Goal: Task Accomplishment & Management: Manage account settings

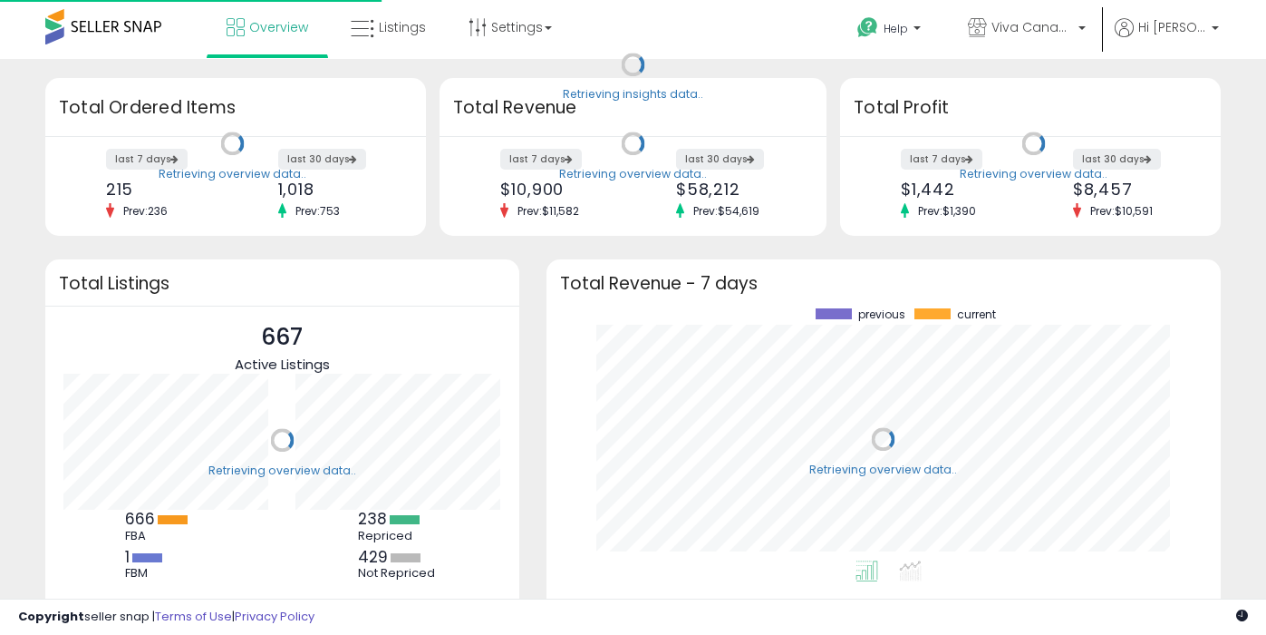
scroll to position [252, 638]
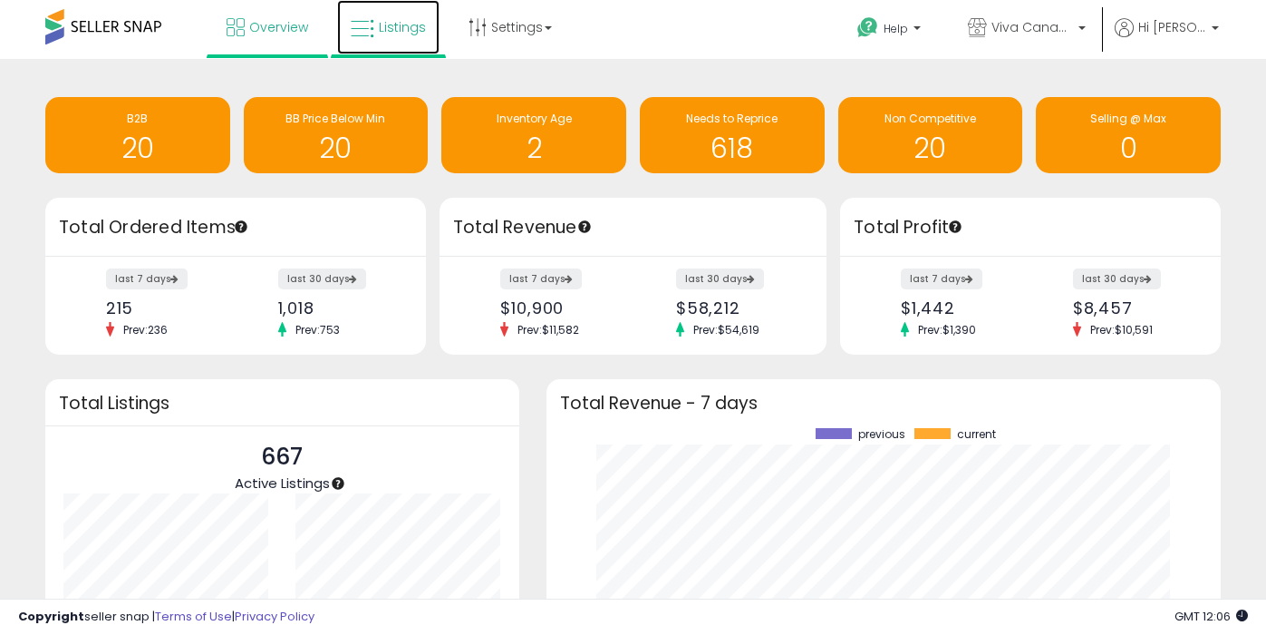
click at [392, 43] on link "Listings" at bounding box center [388, 27] width 102 height 54
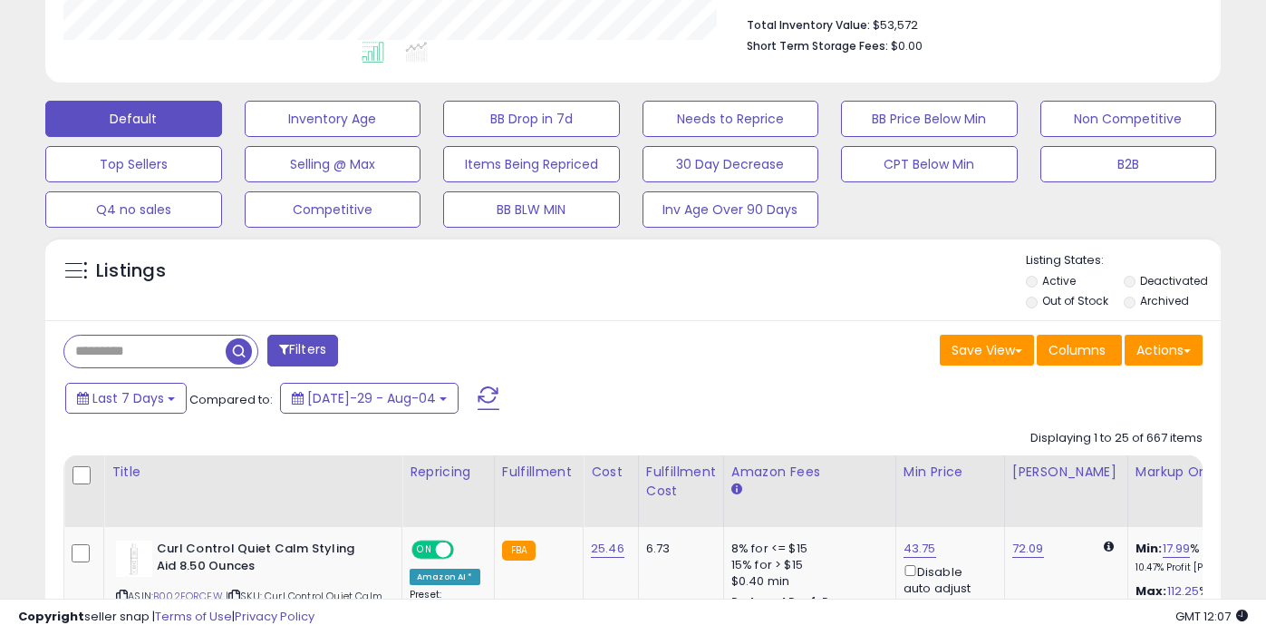
scroll to position [472, 0]
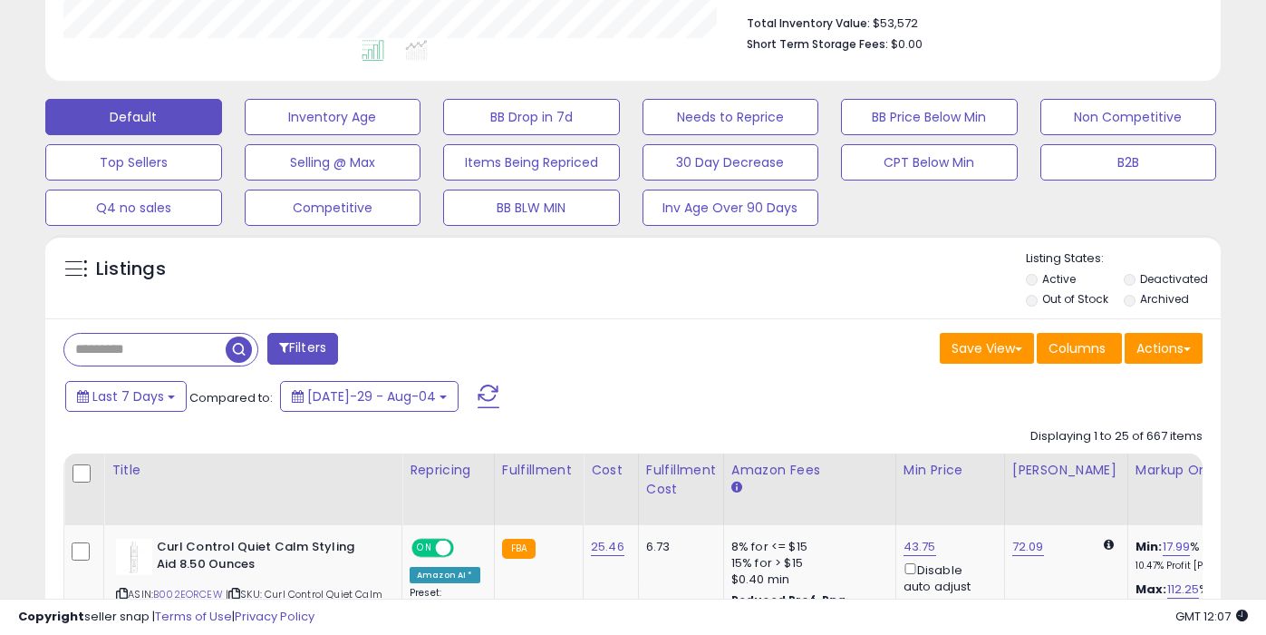
click at [1097, 300] on label "Out of Stock" at bounding box center [1075, 298] width 66 height 15
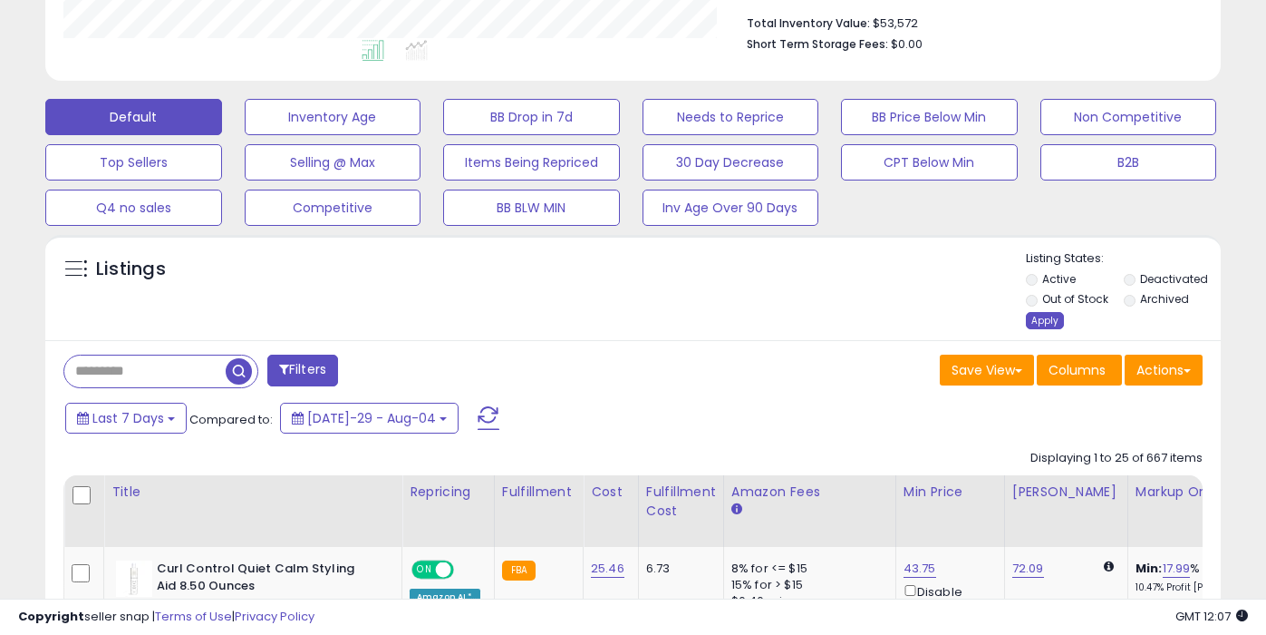
click at [1051, 315] on div "Apply" at bounding box center [1045, 320] width 38 height 17
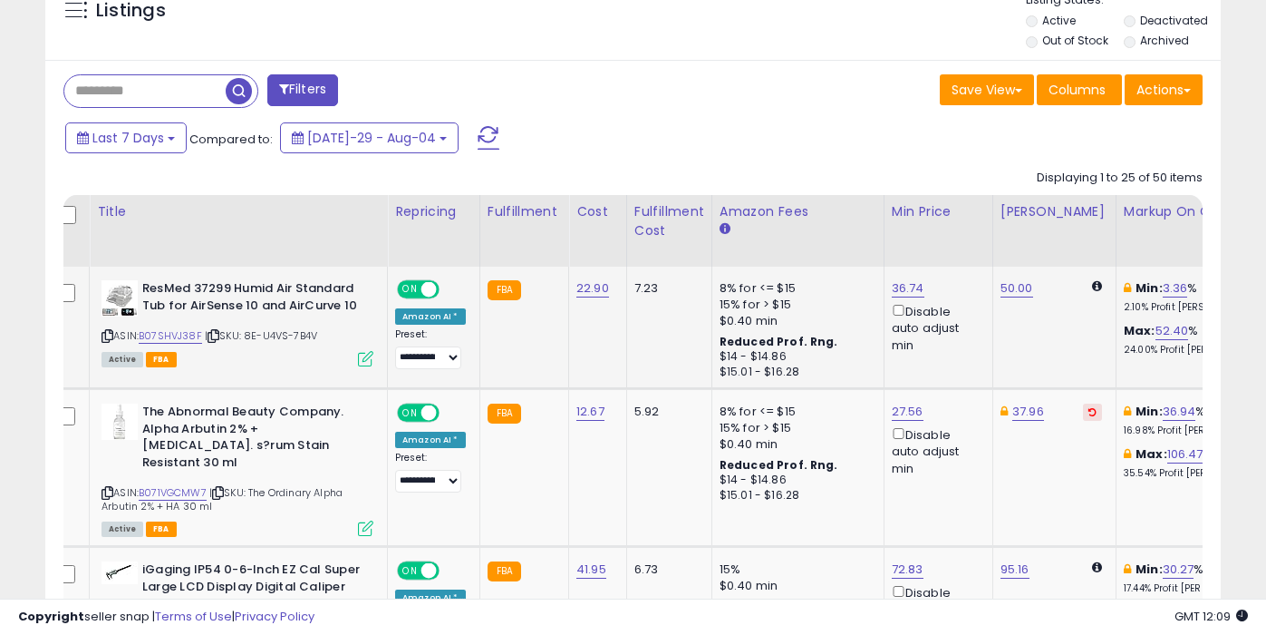
scroll to position [0, 0]
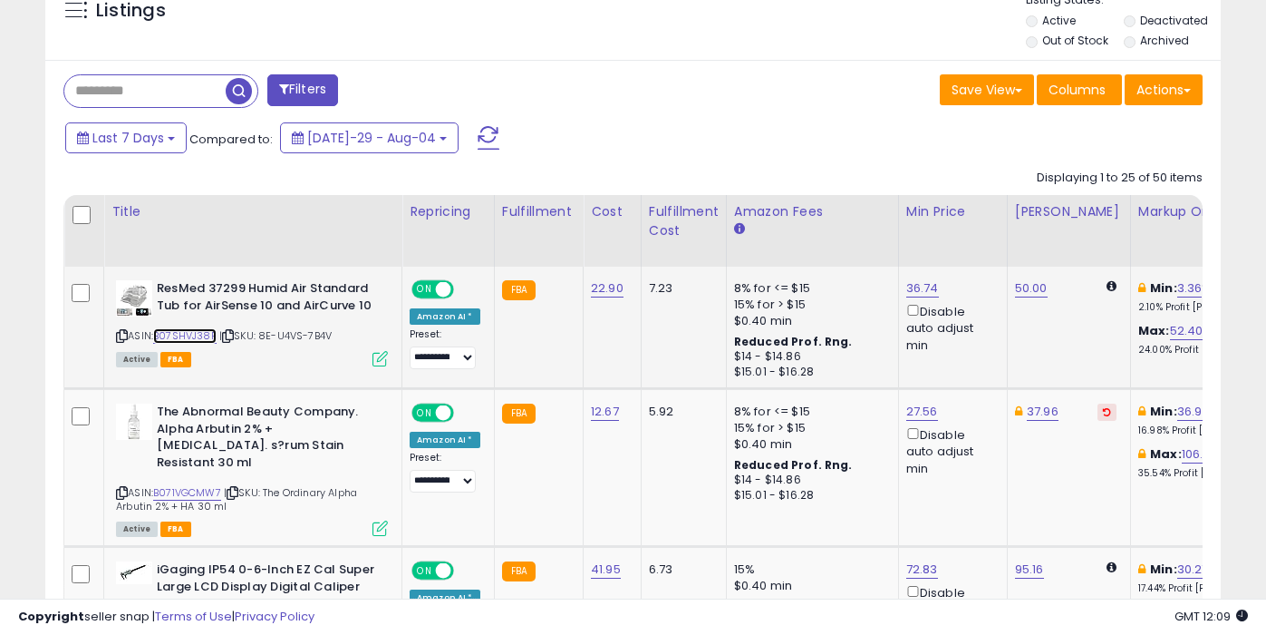
click at [201, 338] on link "B07SHVJ38F" at bounding box center [184, 335] width 63 height 15
click at [917, 291] on link "36.74" at bounding box center [922, 288] width 33 height 18
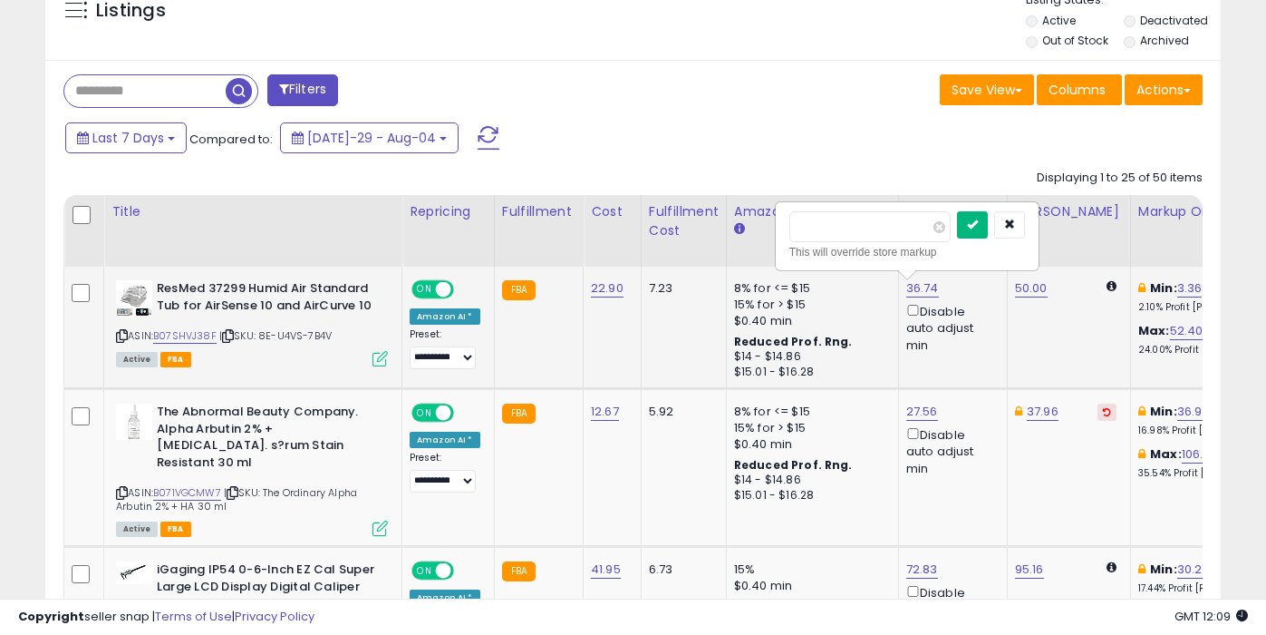
type input "*****"
click at [986, 235] on button "submit" at bounding box center [972, 224] width 31 height 27
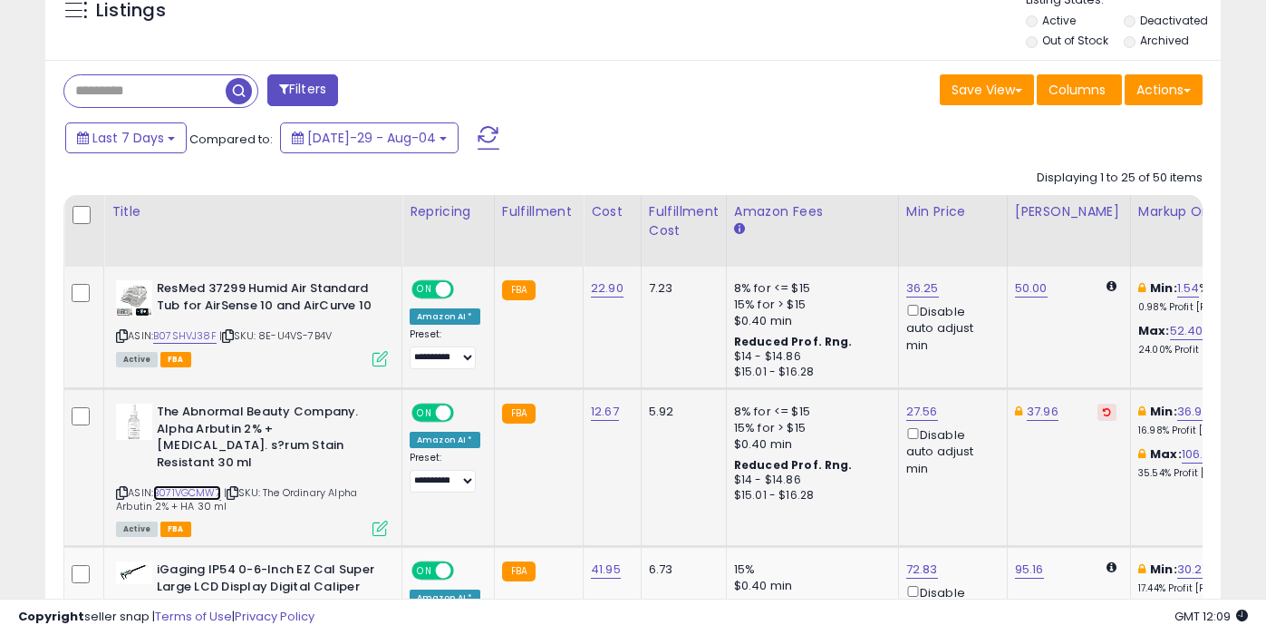
click at [196, 485] on link "B071VGCMW7" at bounding box center [187, 492] width 68 height 15
click at [918, 297] on link "27.56" at bounding box center [922, 288] width 33 height 18
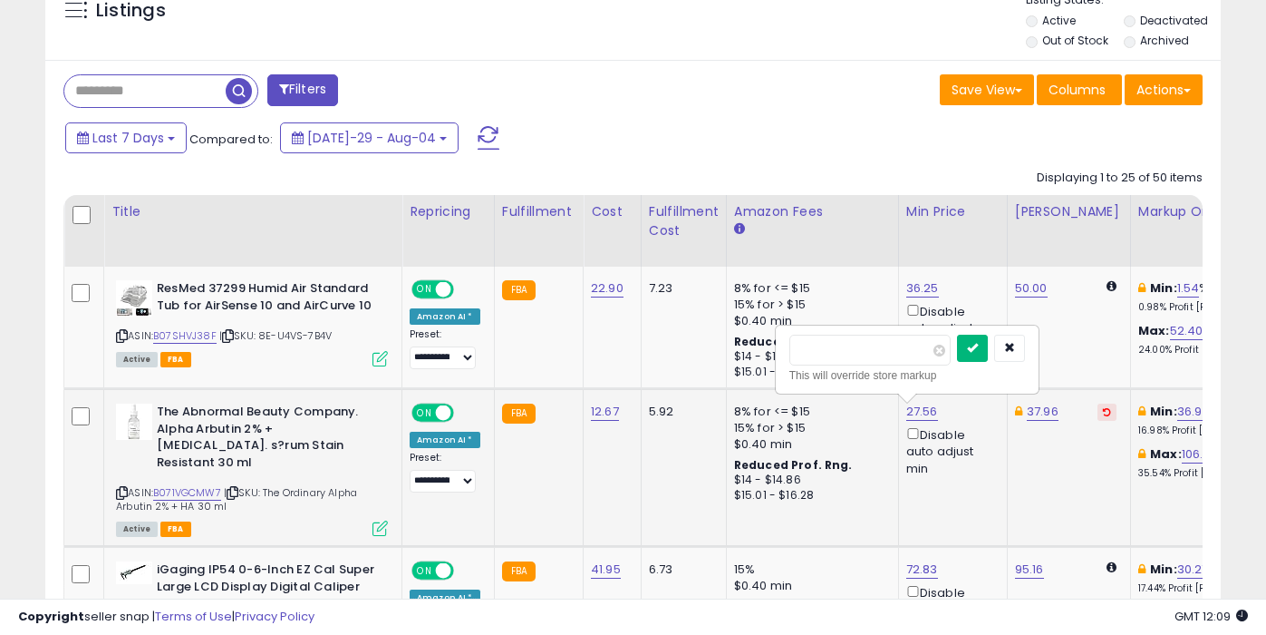
type input "*****"
click at [978, 348] on icon "submit" at bounding box center [972, 347] width 11 height 11
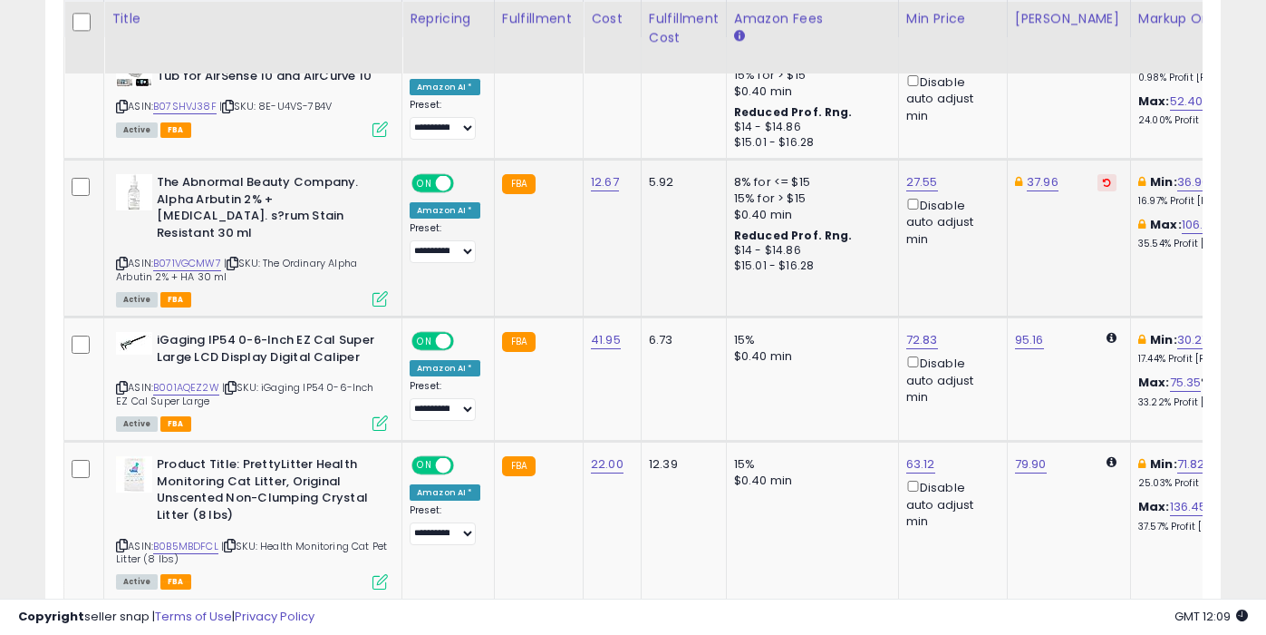
scroll to position [964, 0]
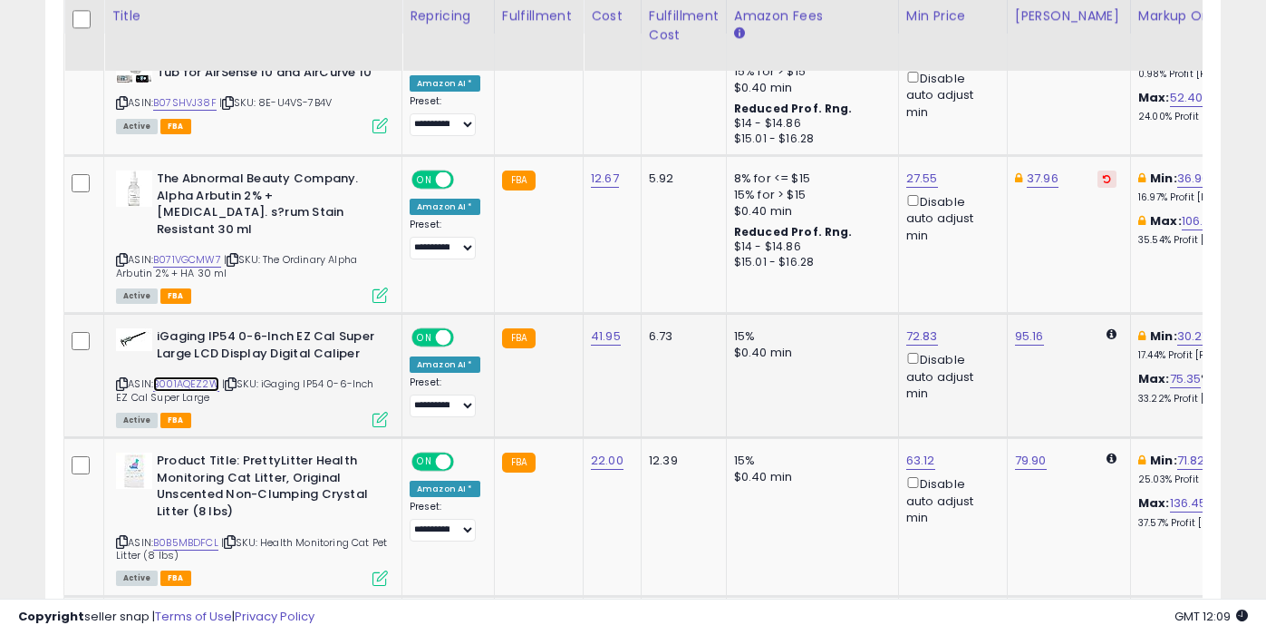
click at [201, 376] on link "B001AQEZ2W" at bounding box center [186, 383] width 66 height 15
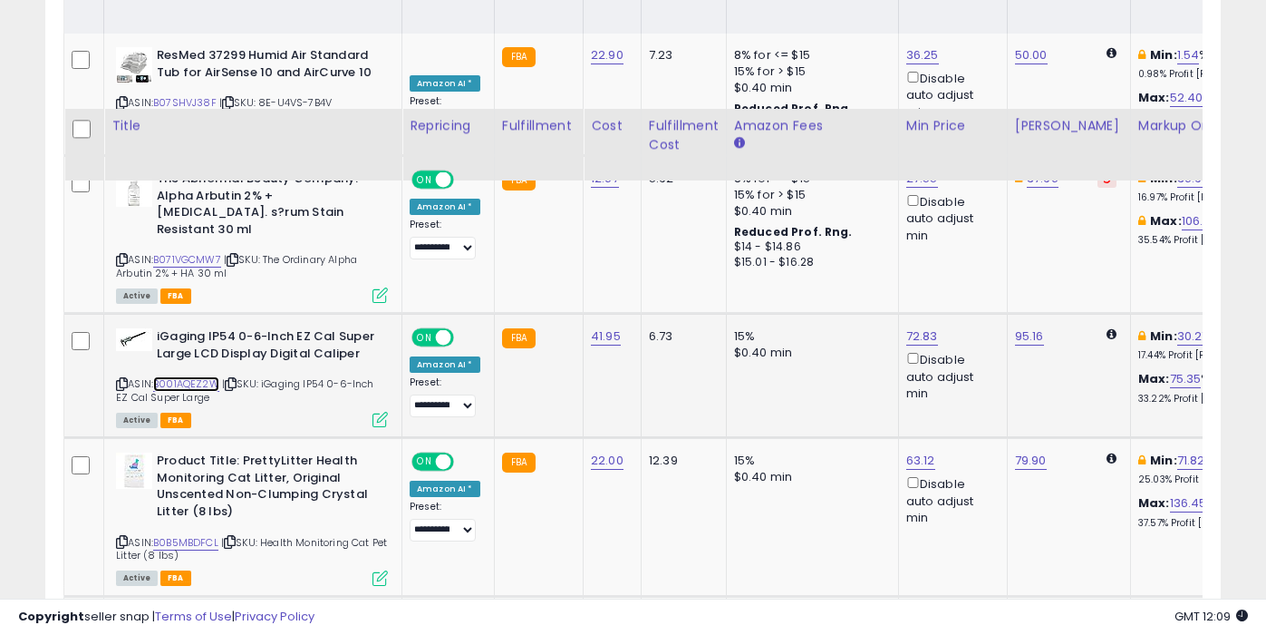
scroll to position [1194, 0]
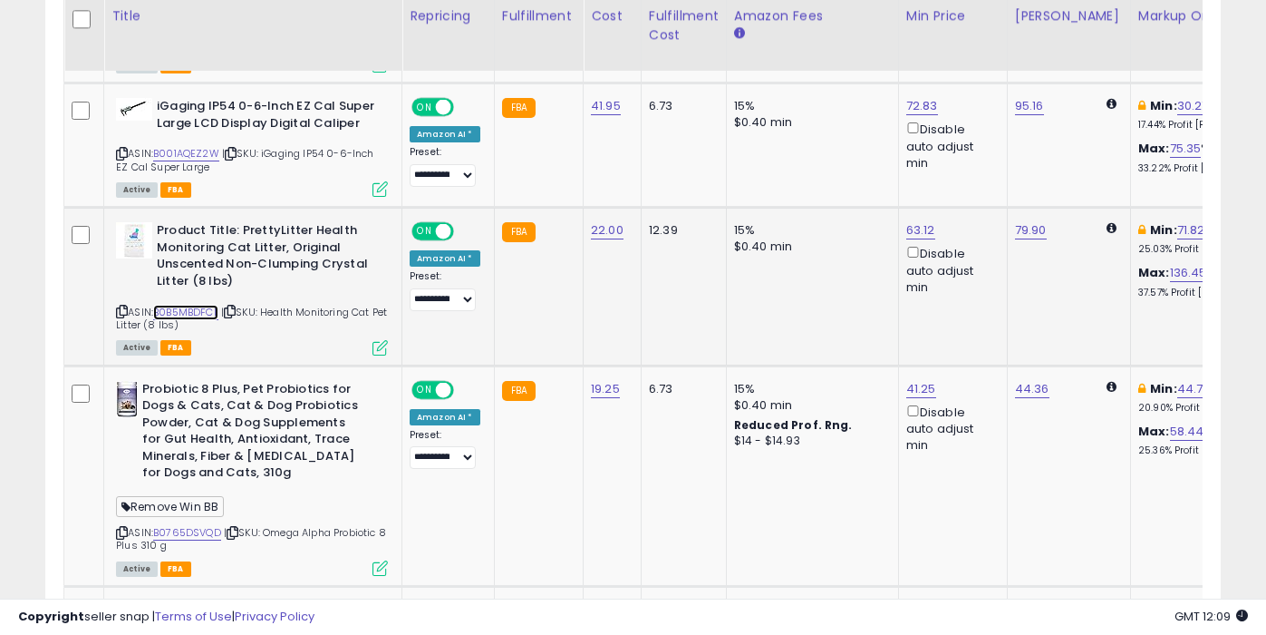
click at [195, 305] on link "B0B5MBDFCL" at bounding box center [185, 312] width 65 height 15
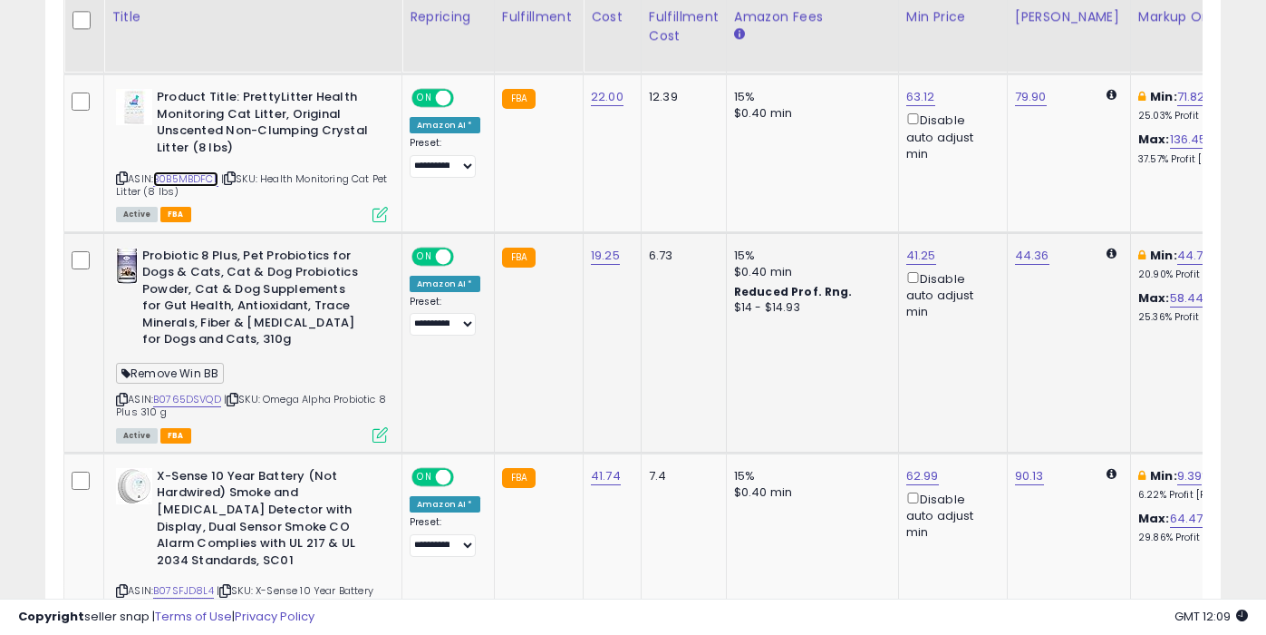
scroll to position [1328, 0]
click at [191, 391] on link "B0765DSVQD" at bounding box center [187, 398] width 68 height 15
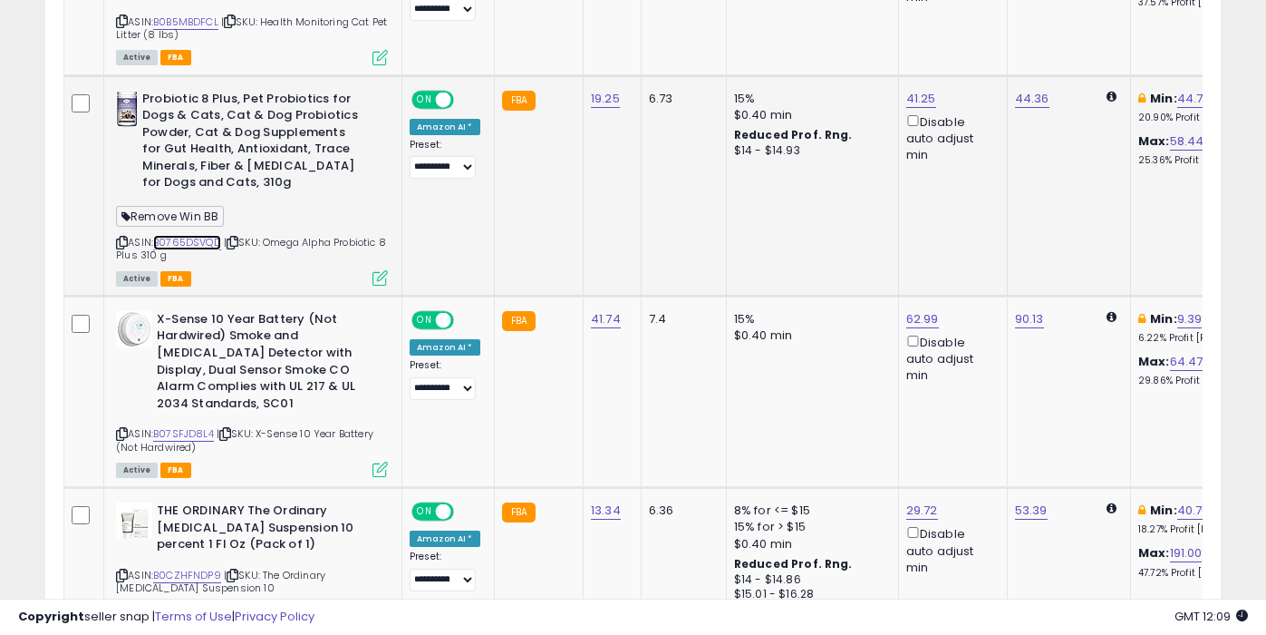
scroll to position [1534, 0]
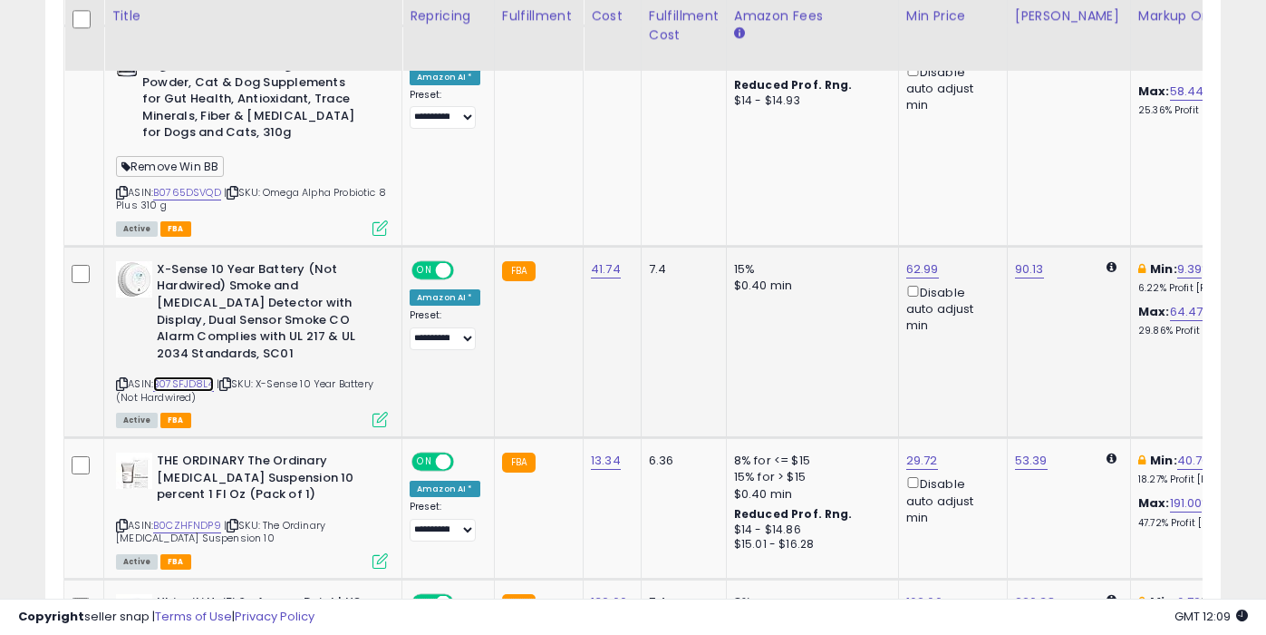
click at [197, 376] on link "B07SFJD8L4" at bounding box center [183, 383] width 61 height 15
type input "*****"
click at [982, 195] on button "submit" at bounding box center [972, 188] width 31 height 27
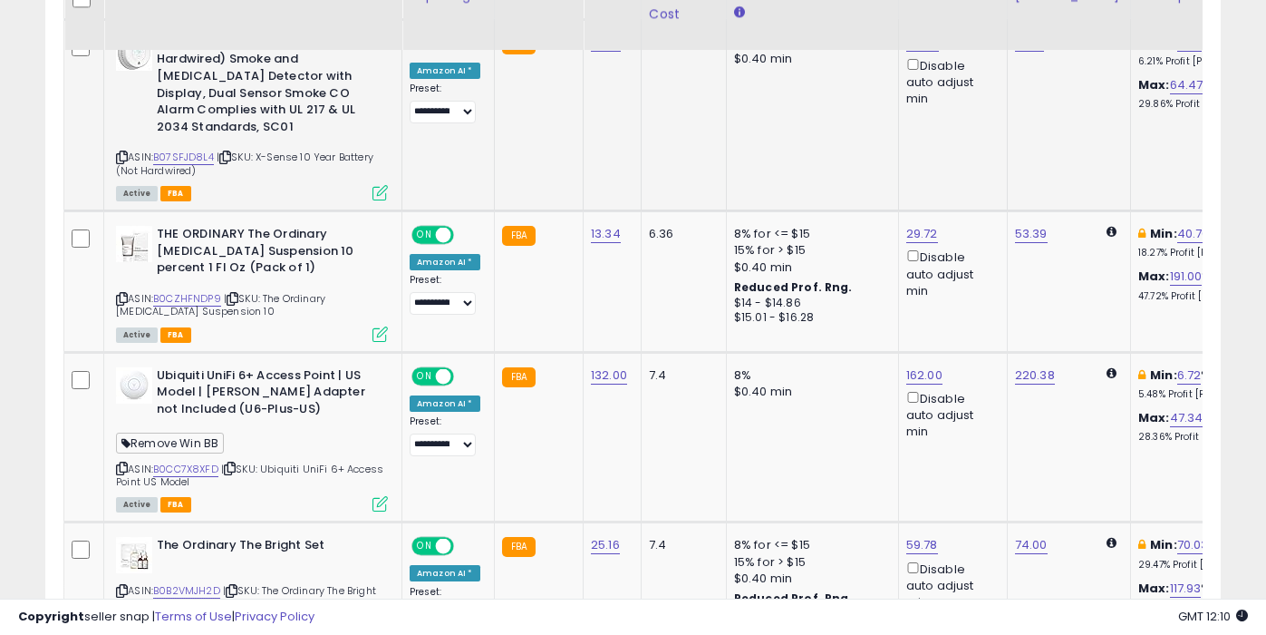
scroll to position [1766, 0]
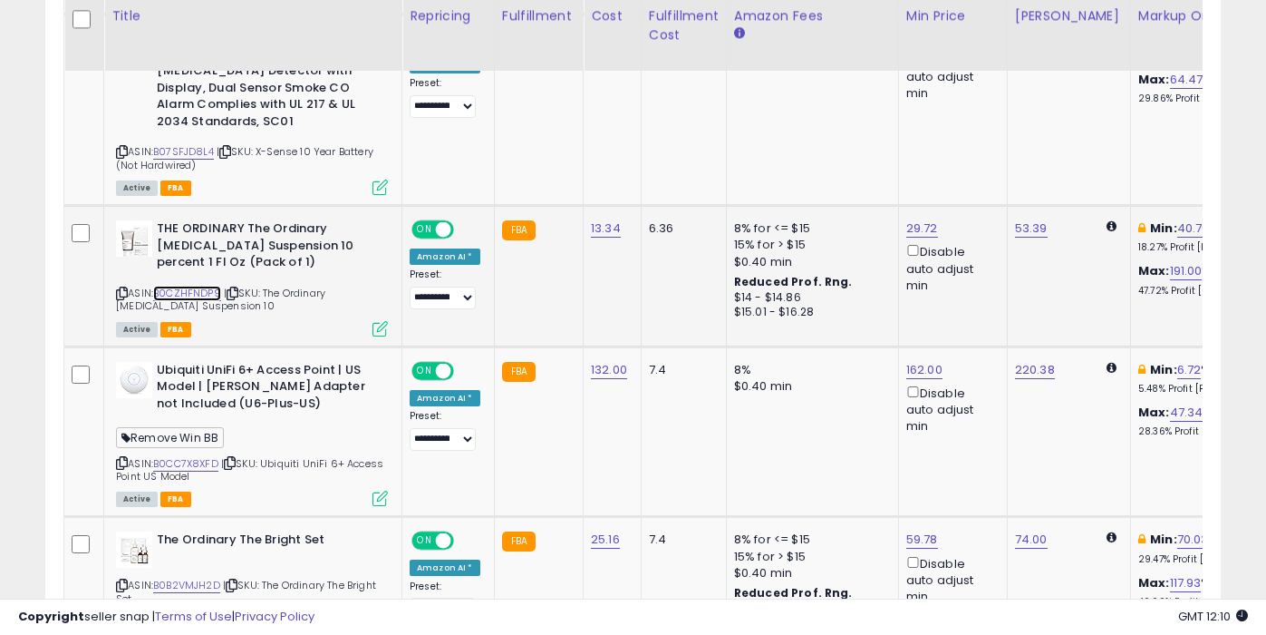
click at [194, 286] on link "B0CZHFNDP9" at bounding box center [187, 293] width 68 height 15
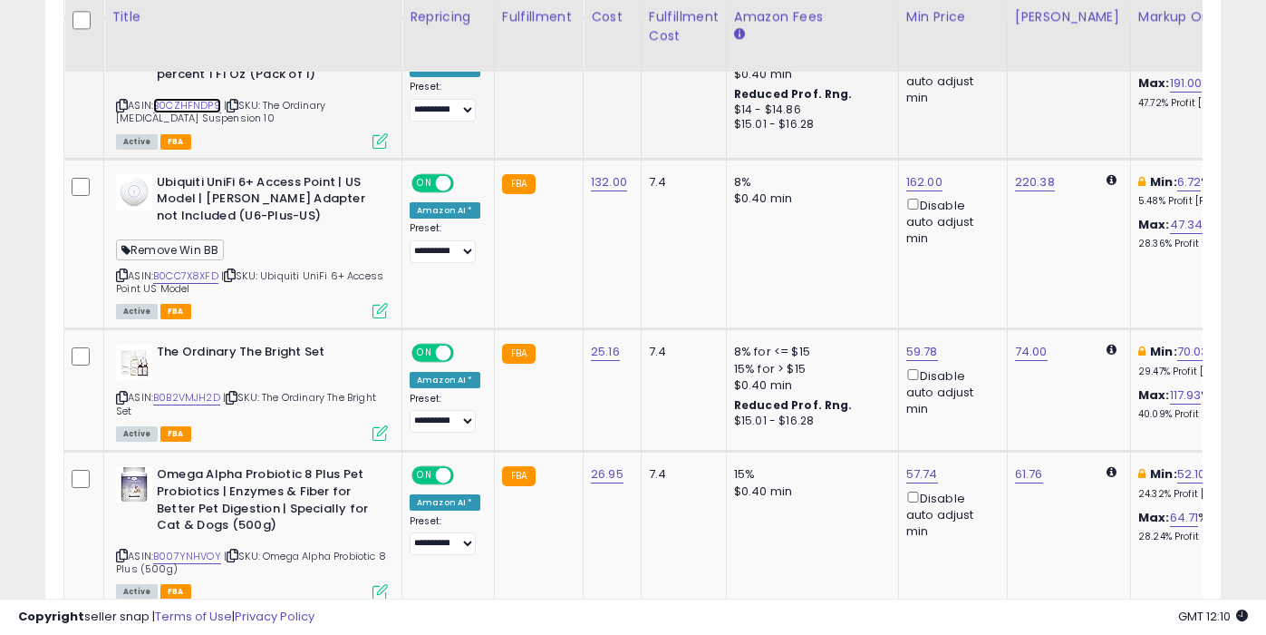
scroll to position [1956, 0]
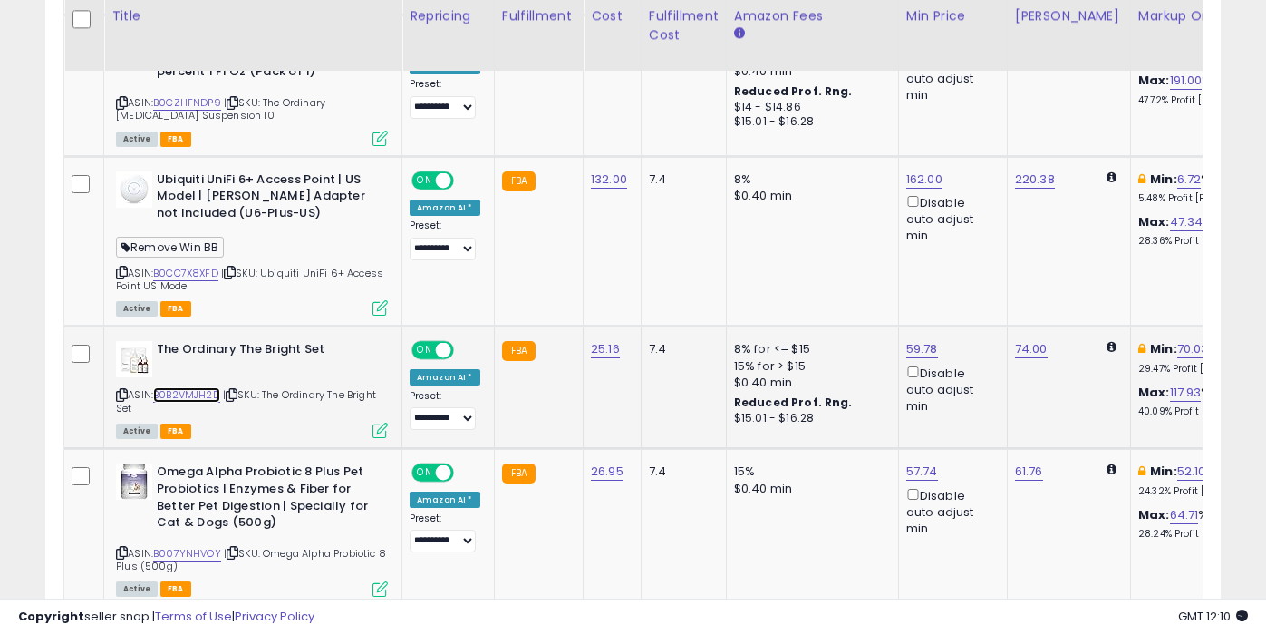
click at [208, 387] on link "B0B2VMJH2D" at bounding box center [186, 394] width 67 height 15
type input "*****"
click at [978, 268] on icon "submit" at bounding box center [972, 268] width 11 height 11
click at [199, 266] on link "B0CC7X8XFD" at bounding box center [185, 273] width 65 height 15
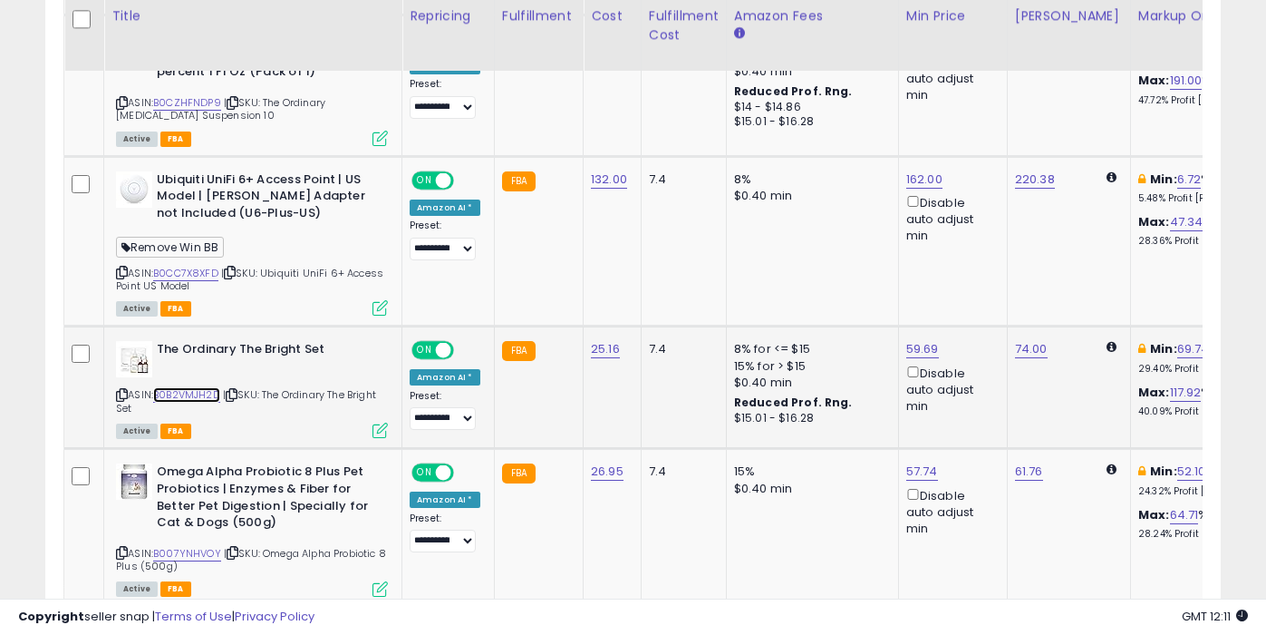
click at [195, 387] on link "B0B2VMJH2D" at bounding box center [186, 394] width 67 height 15
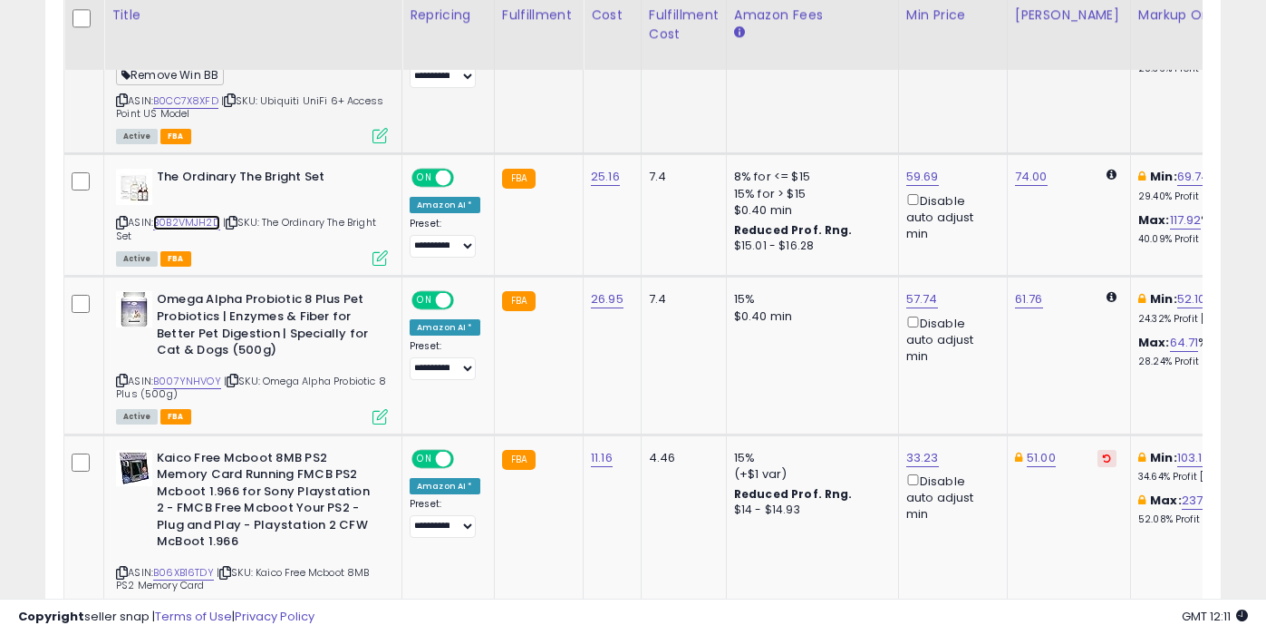
scroll to position [2129, 0]
click at [201, 373] on link "B007YNHVOY" at bounding box center [187, 380] width 68 height 15
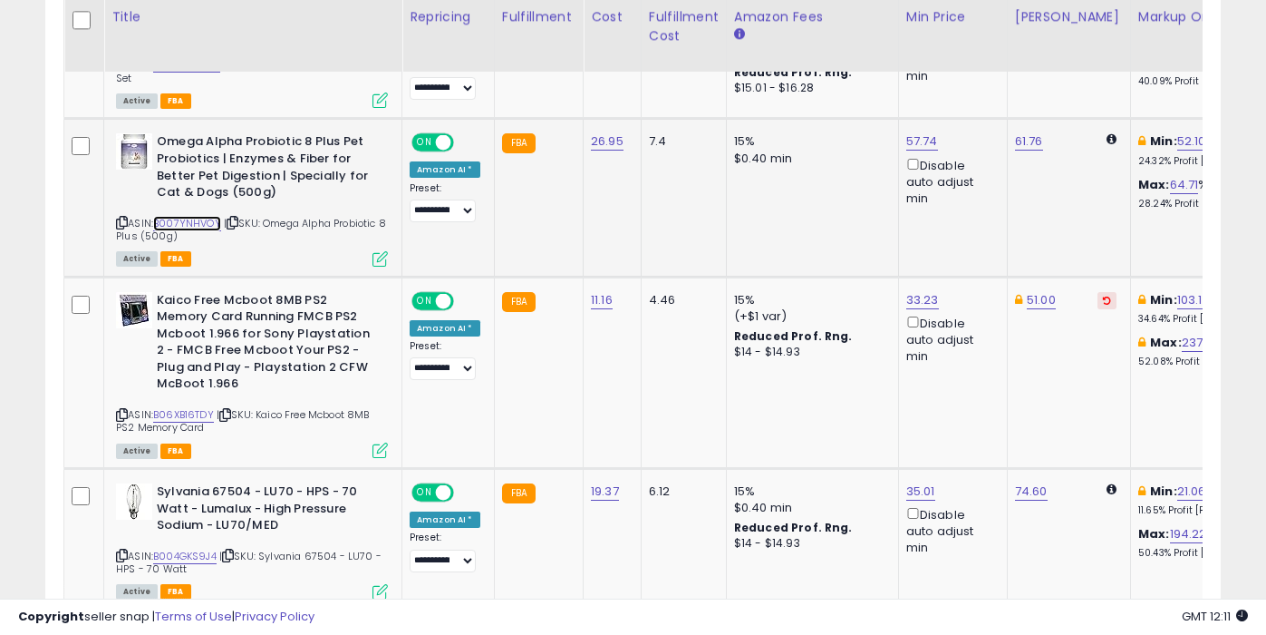
scroll to position [2287, 0]
click at [193, 406] on link "B06XB16TDY" at bounding box center [183, 413] width 61 height 15
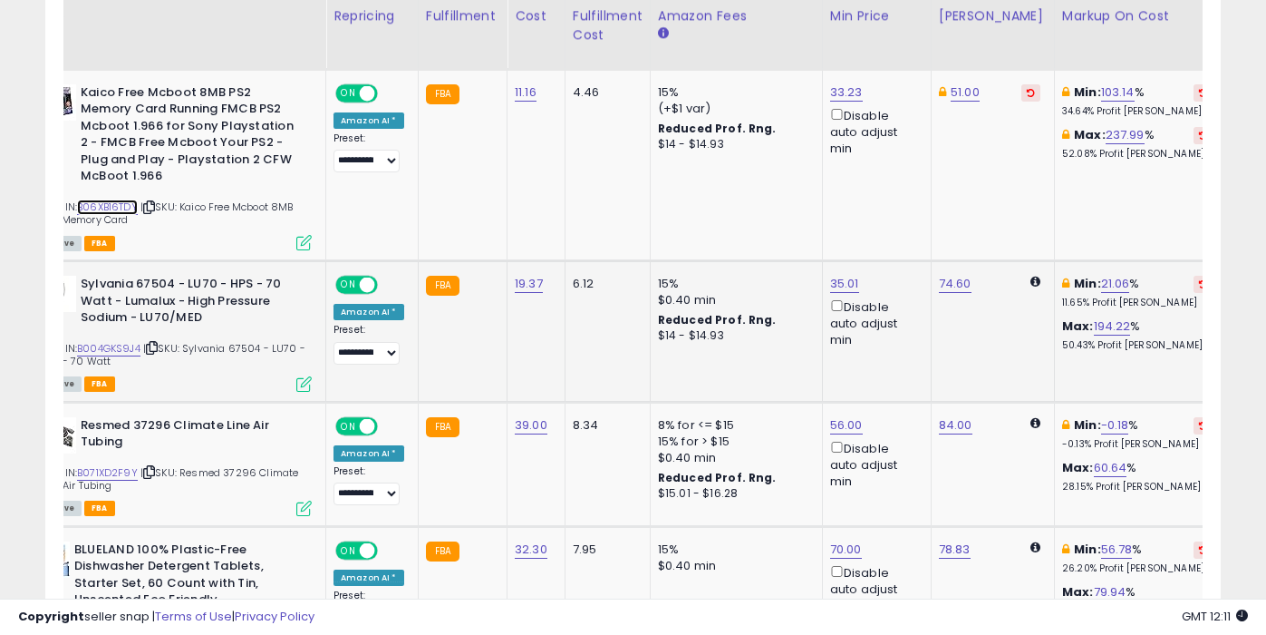
scroll to position [0, 0]
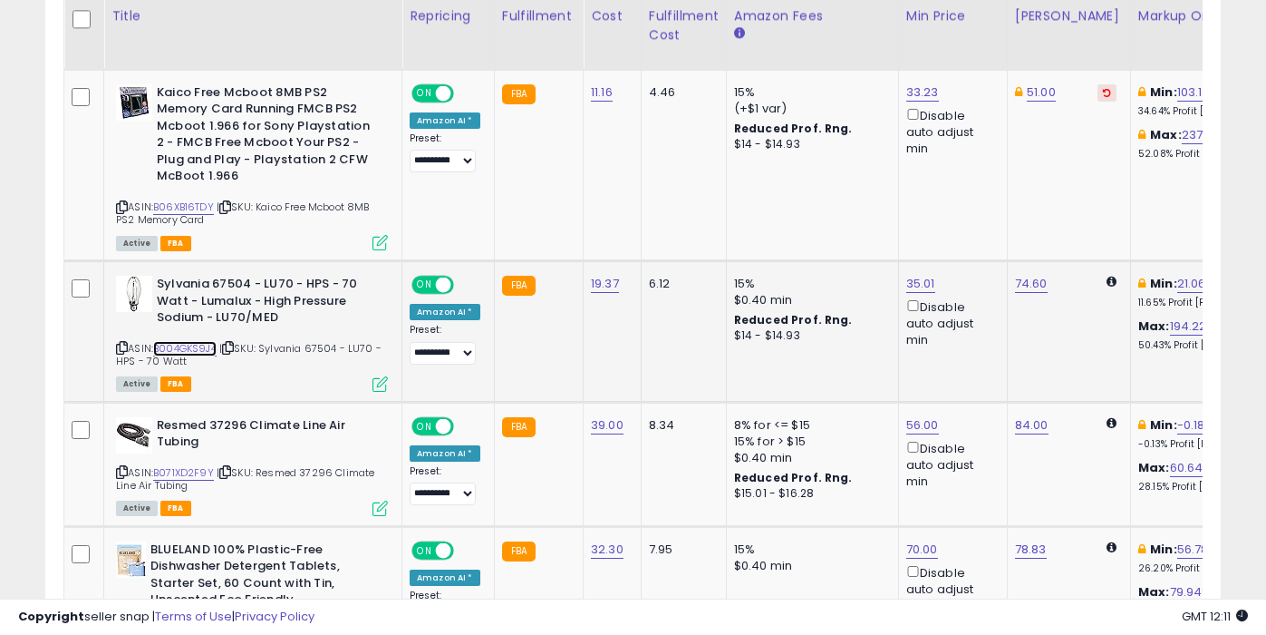
click at [202, 341] on link "B004GKS9J4" at bounding box center [184, 348] width 63 height 15
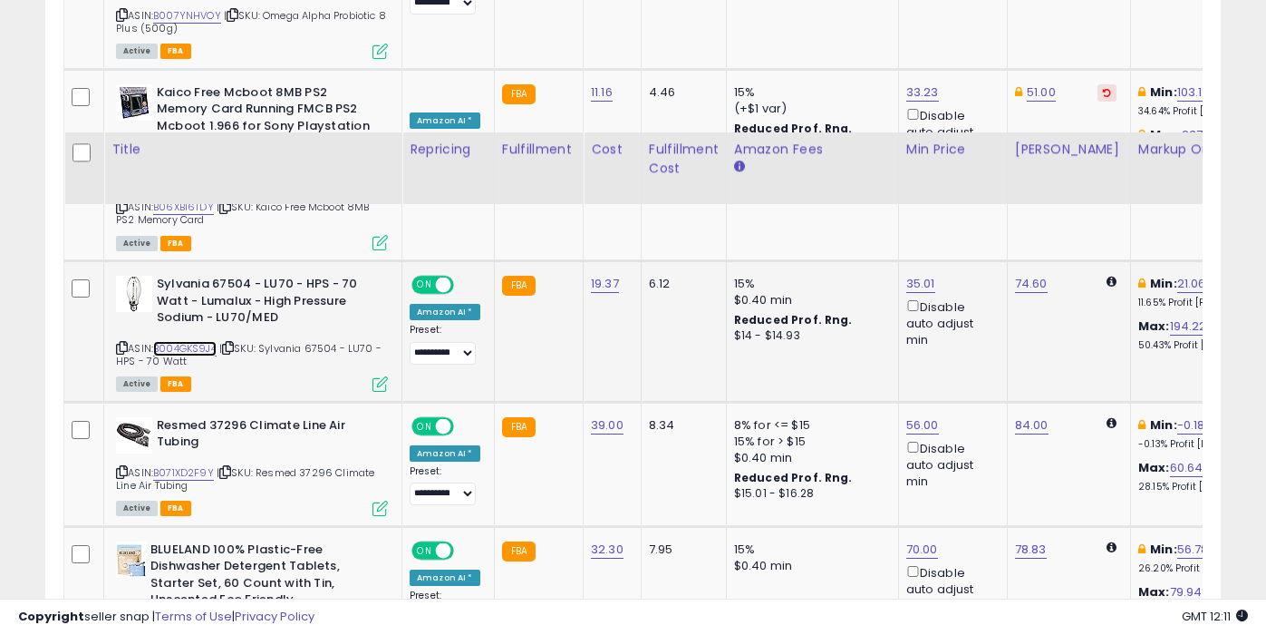
scroll to position [2712, 0]
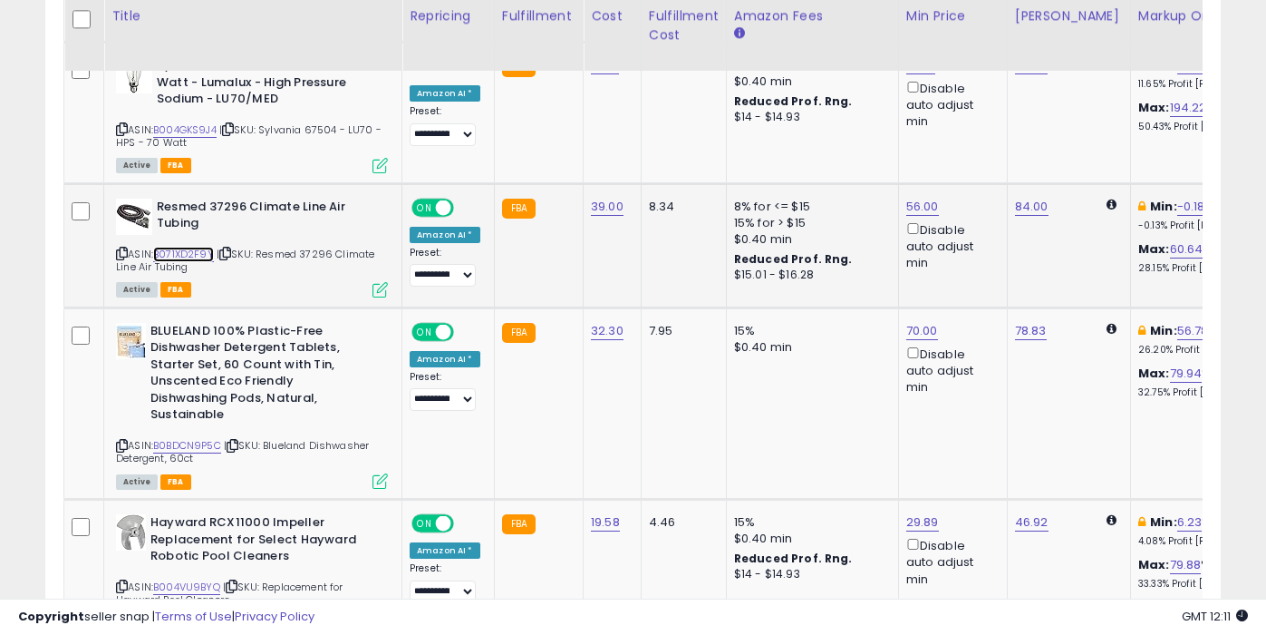
click at [197, 247] on link "B071XD2F9Y" at bounding box center [183, 254] width 61 height 15
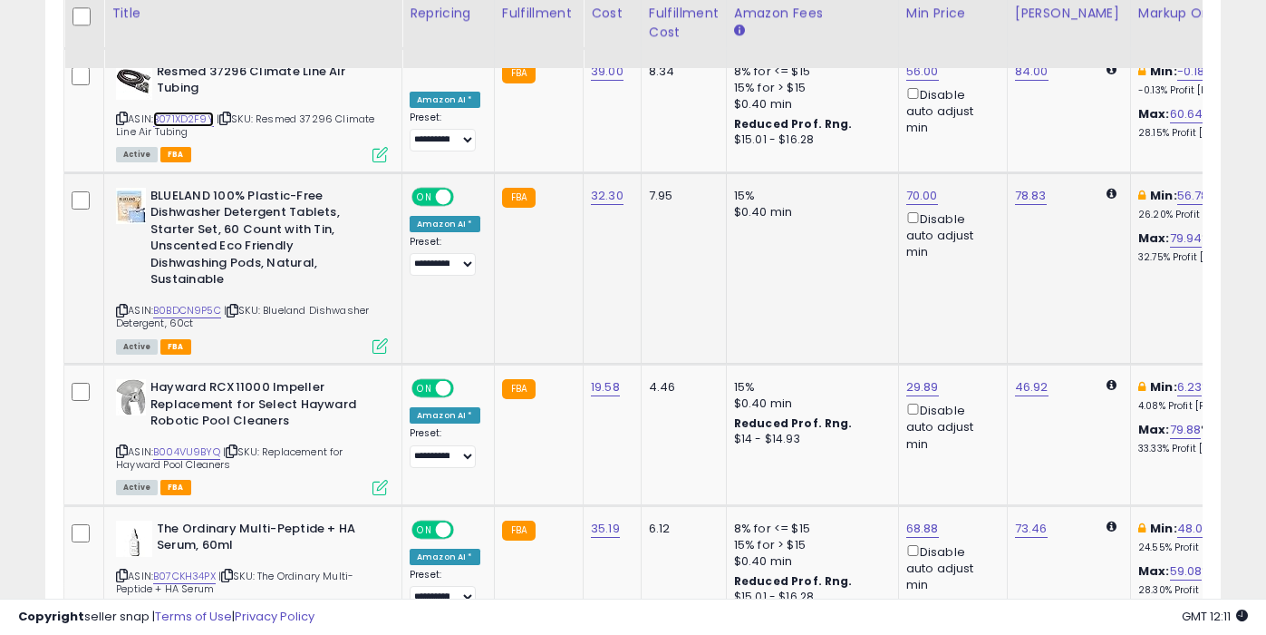
scroll to position [2848, 0]
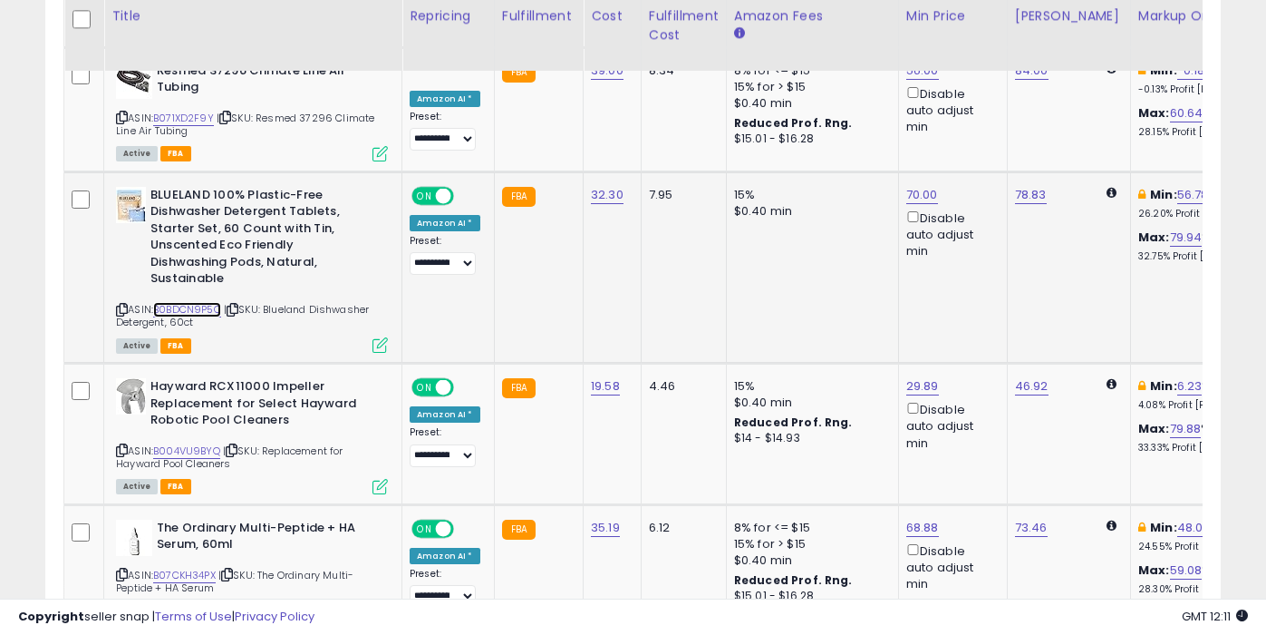
click at [202, 302] on link "B0BDCN9P5C" at bounding box center [187, 309] width 68 height 15
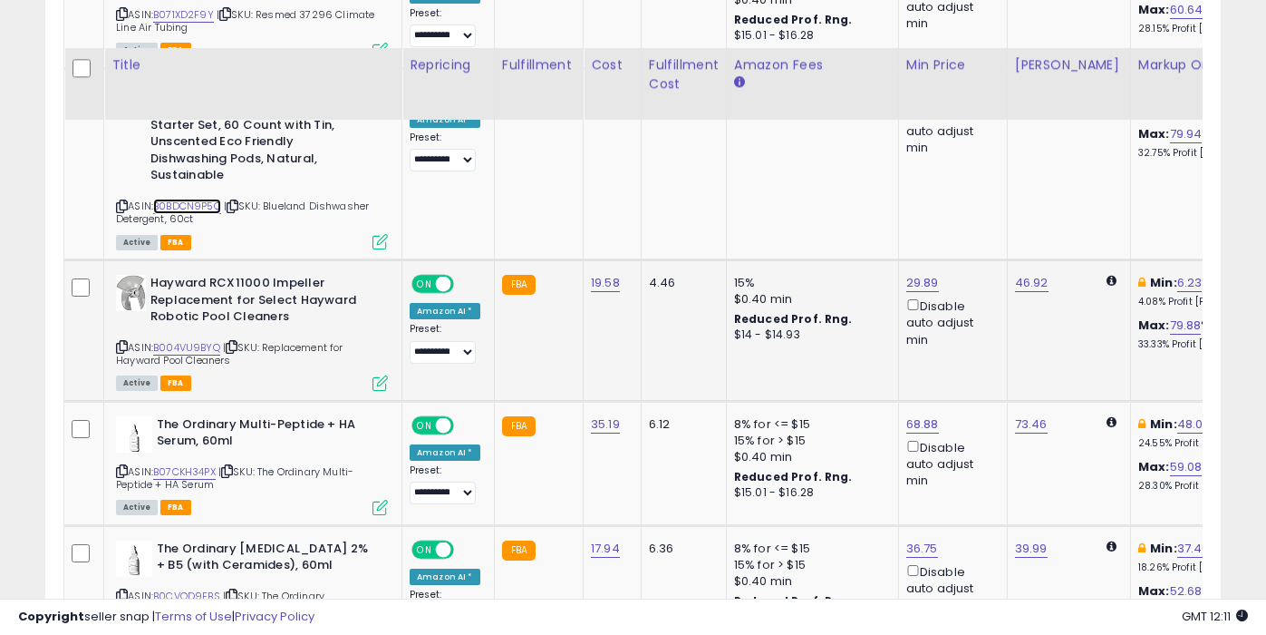
scroll to position [3002, 0]
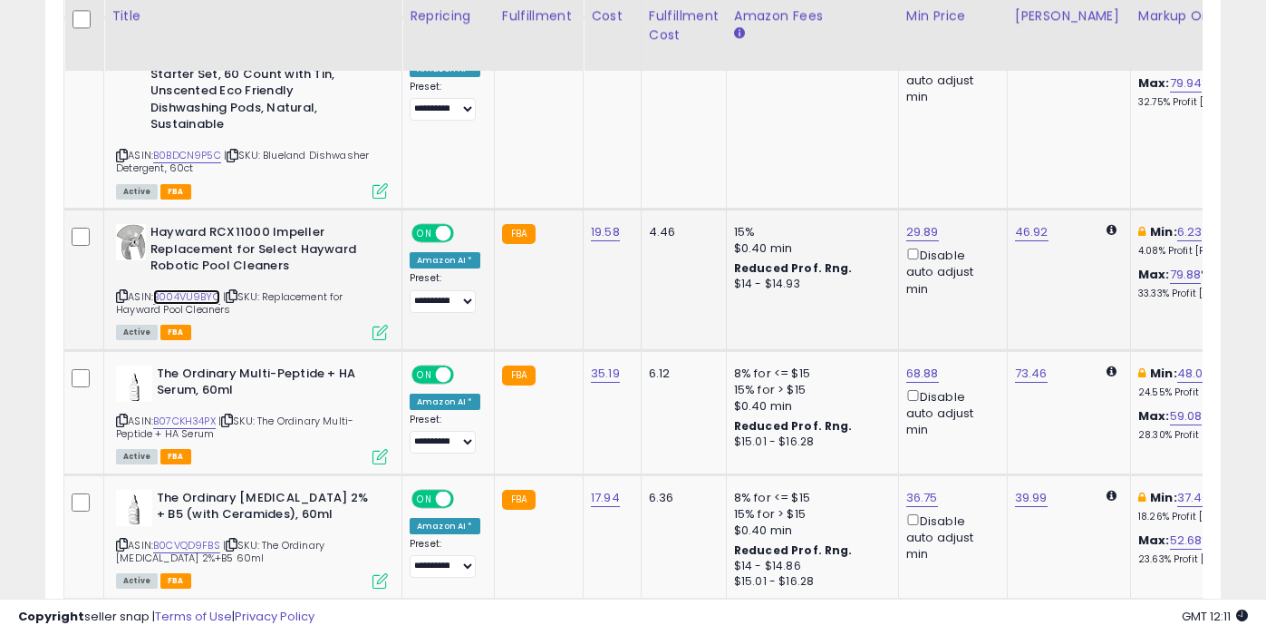
click at [203, 289] on link "B004VU9BYQ" at bounding box center [186, 296] width 67 height 15
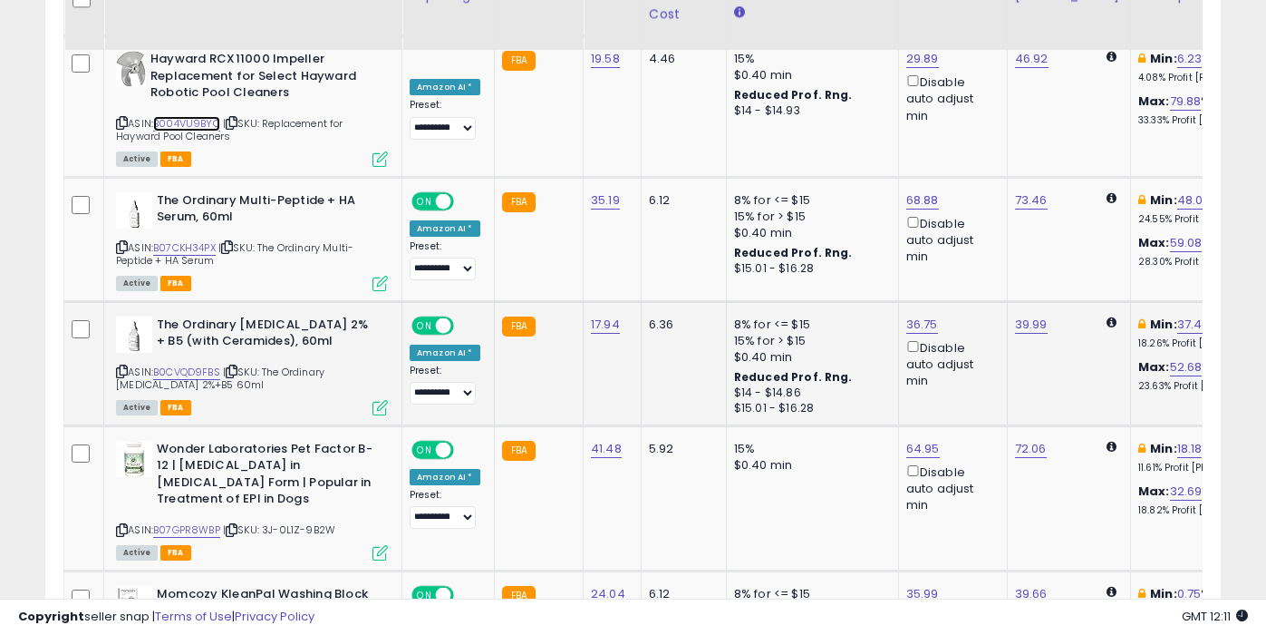
scroll to position [3098, 0]
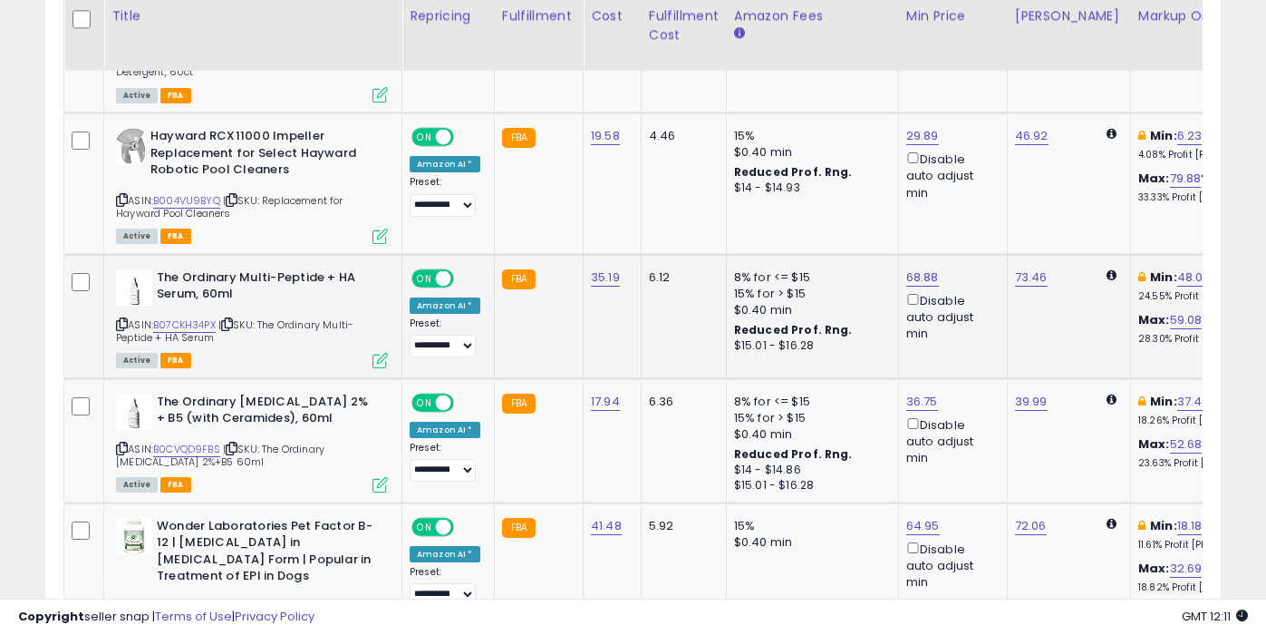
click at [193, 297] on div "ASIN: B07CKH34PX | SKU: The Ordinary Multi-Peptide + HA Serum Active FBA" at bounding box center [252, 317] width 272 height 97
click at [195, 317] on link "B07CKH34PX" at bounding box center [184, 324] width 63 height 15
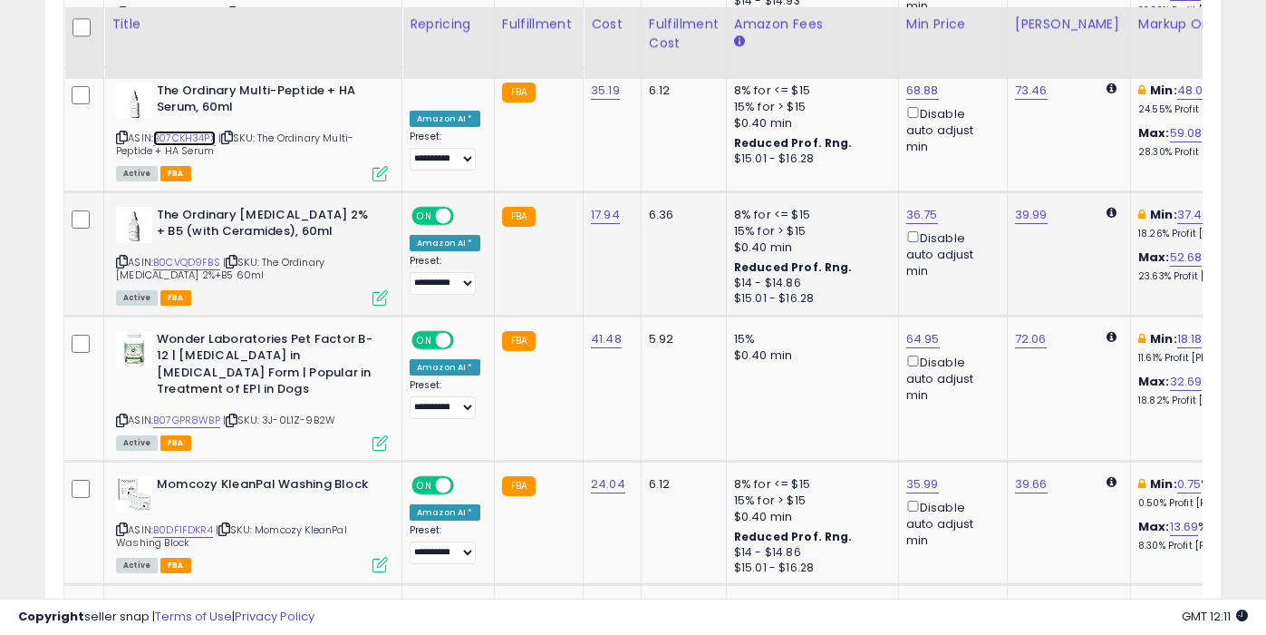
scroll to position [3293, 0]
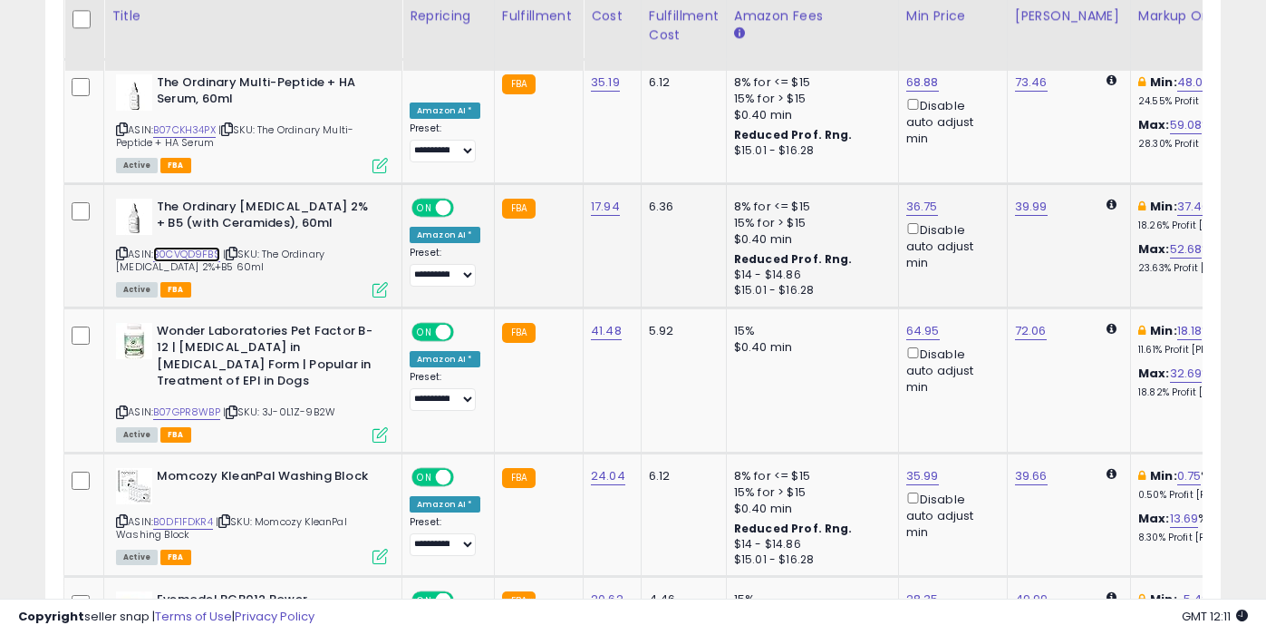
click at [205, 247] on link "B0CVQD9FBS" at bounding box center [186, 254] width 67 height 15
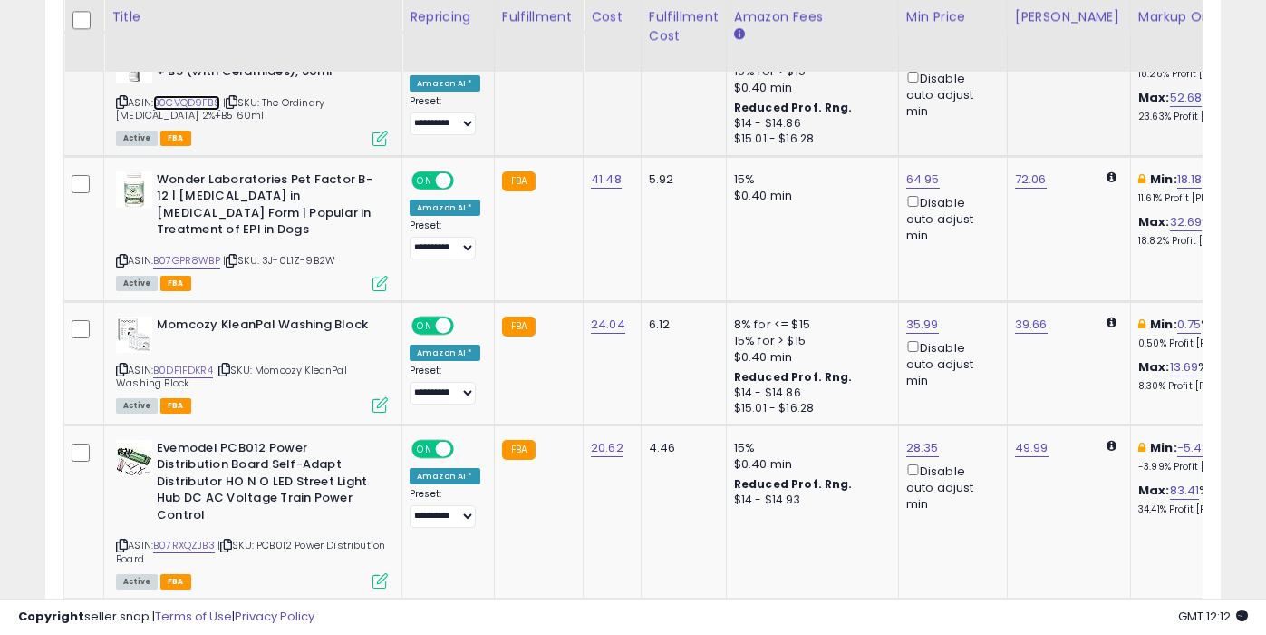
scroll to position [3445, 0]
click at [208, 252] on link "B07GPR8WBP" at bounding box center [186, 259] width 67 height 15
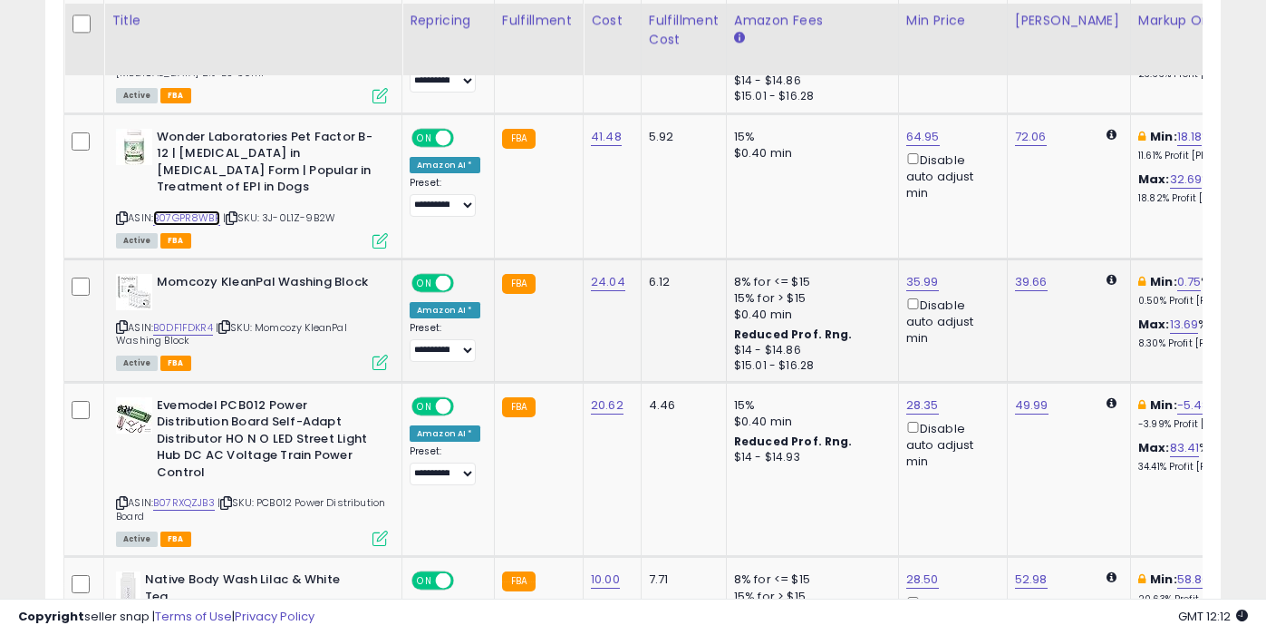
scroll to position [3494, 0]
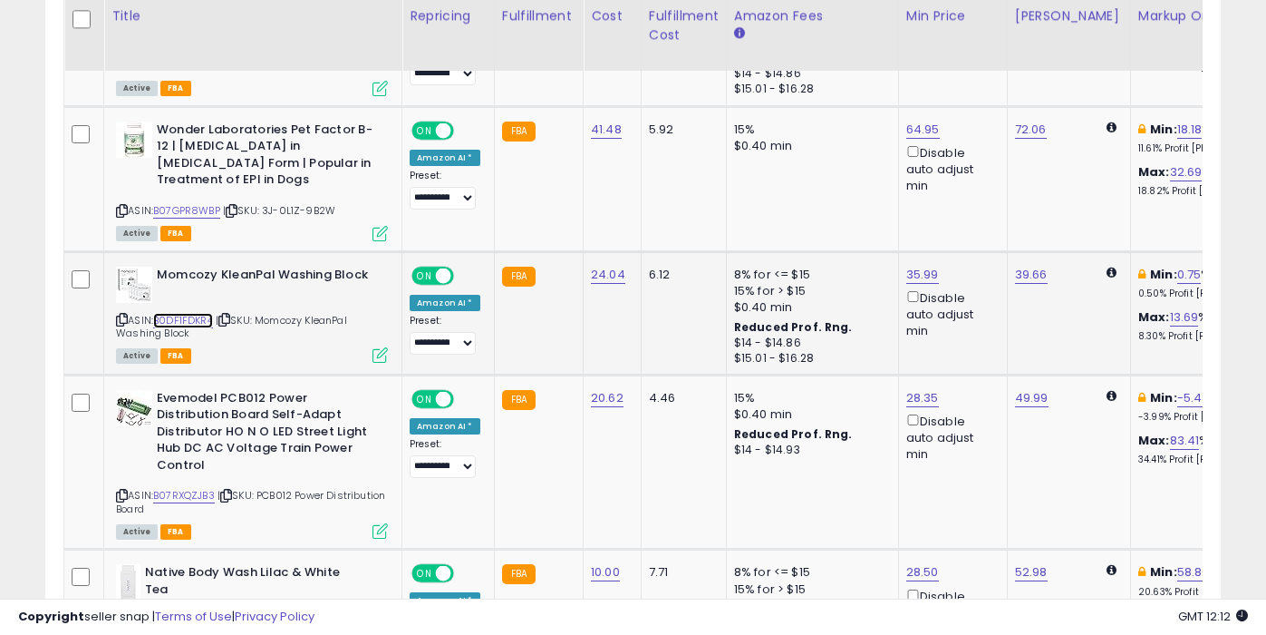
click at [203, 313] on link "B0DF1FDKR4" at bounding box center [183, 320] width 60 height 15
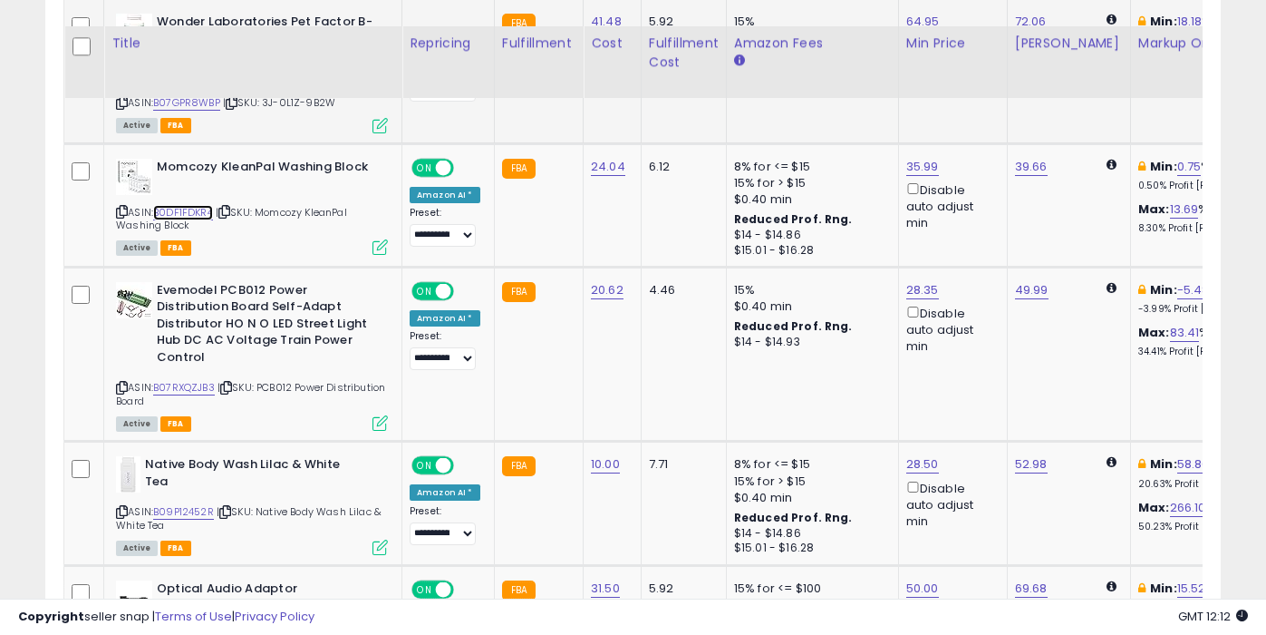
scroll to position [3631, 0]
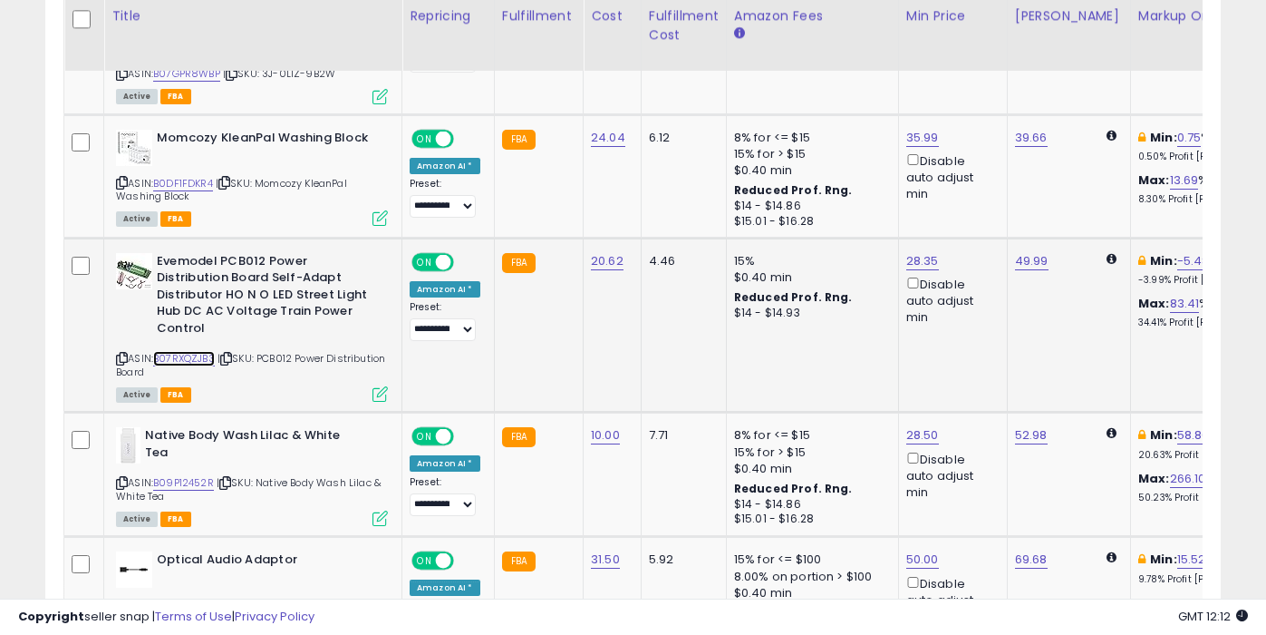
click at [203, 351] on link "B07RXQZJB3" at bounding box center [184, 358] width 62 height 15
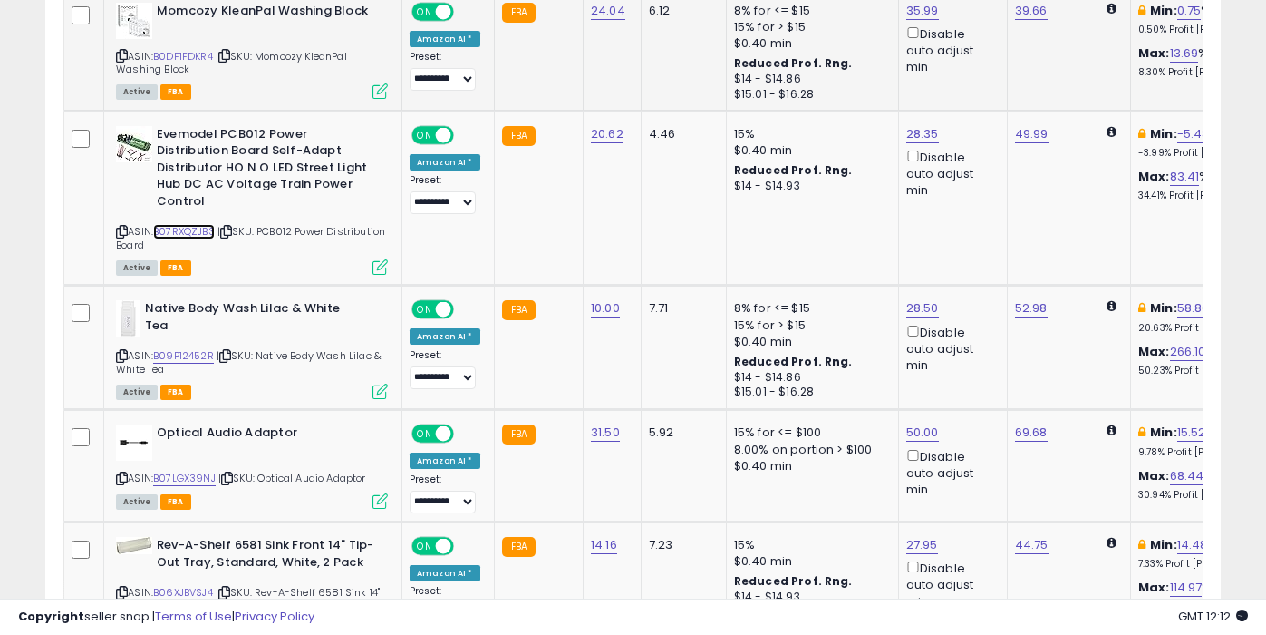
scroll to position [3803, 0]
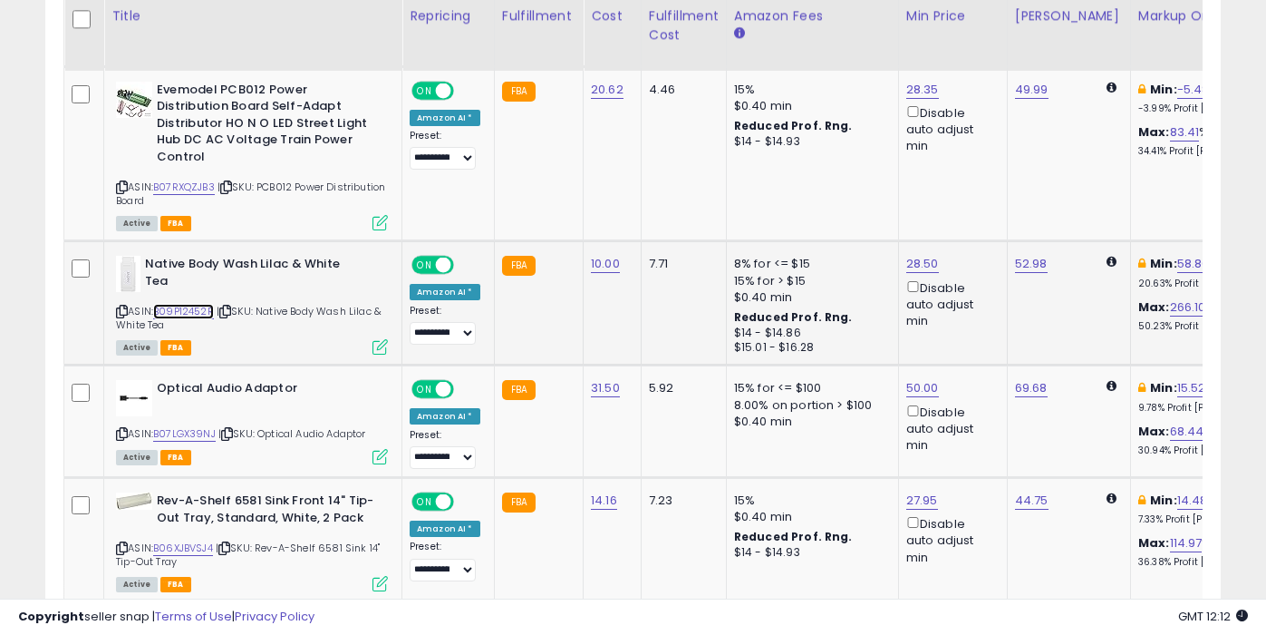
click at [200, 304] on link "B09P12452R" at bounding box center [183, 311] width 61 height 15
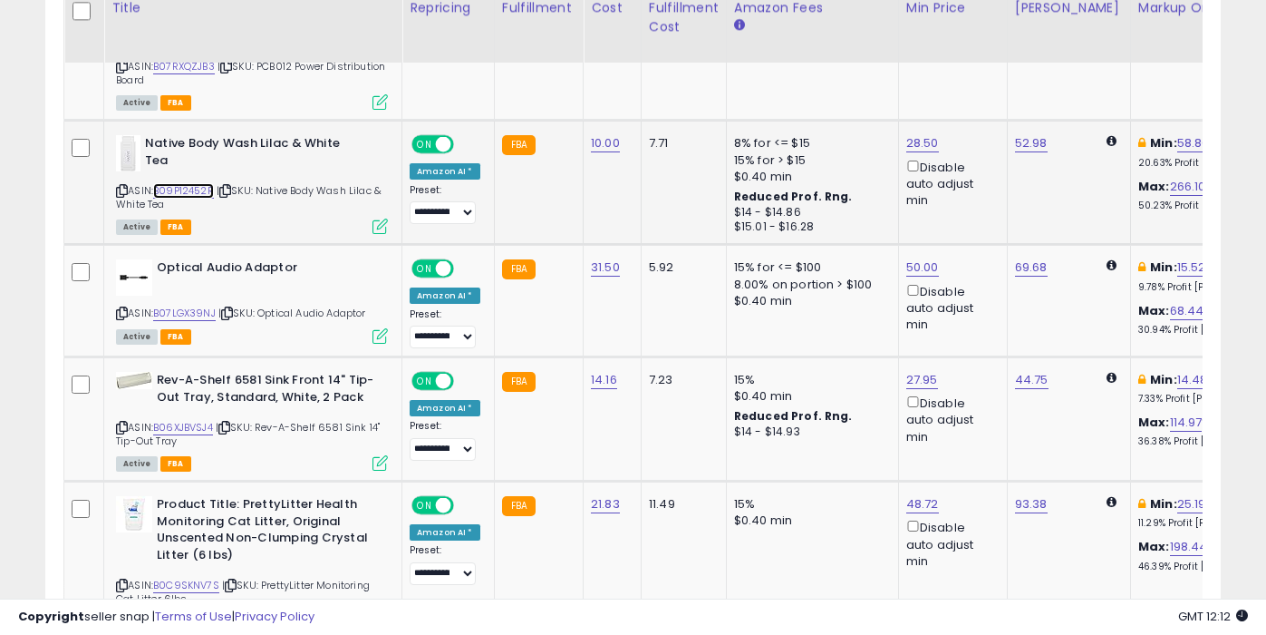
scroll to position [3924, 0]
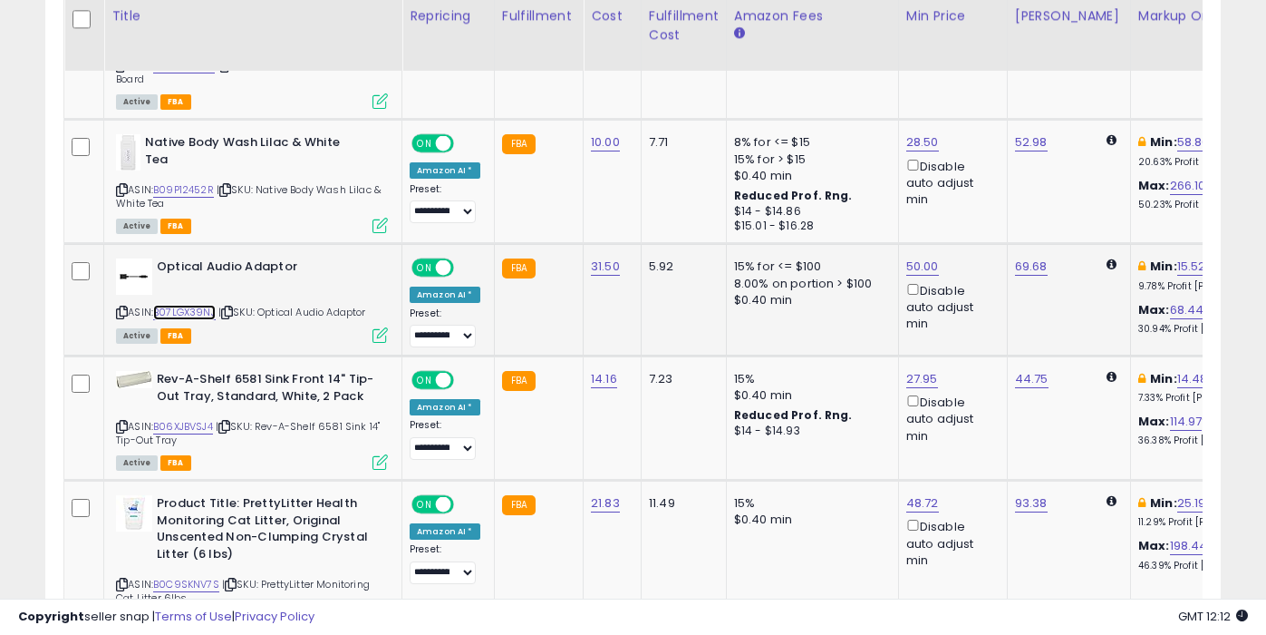
click at [208, 305] on link "B07LGX39NJ" at bounding box center [184, 312] width 63 height 15
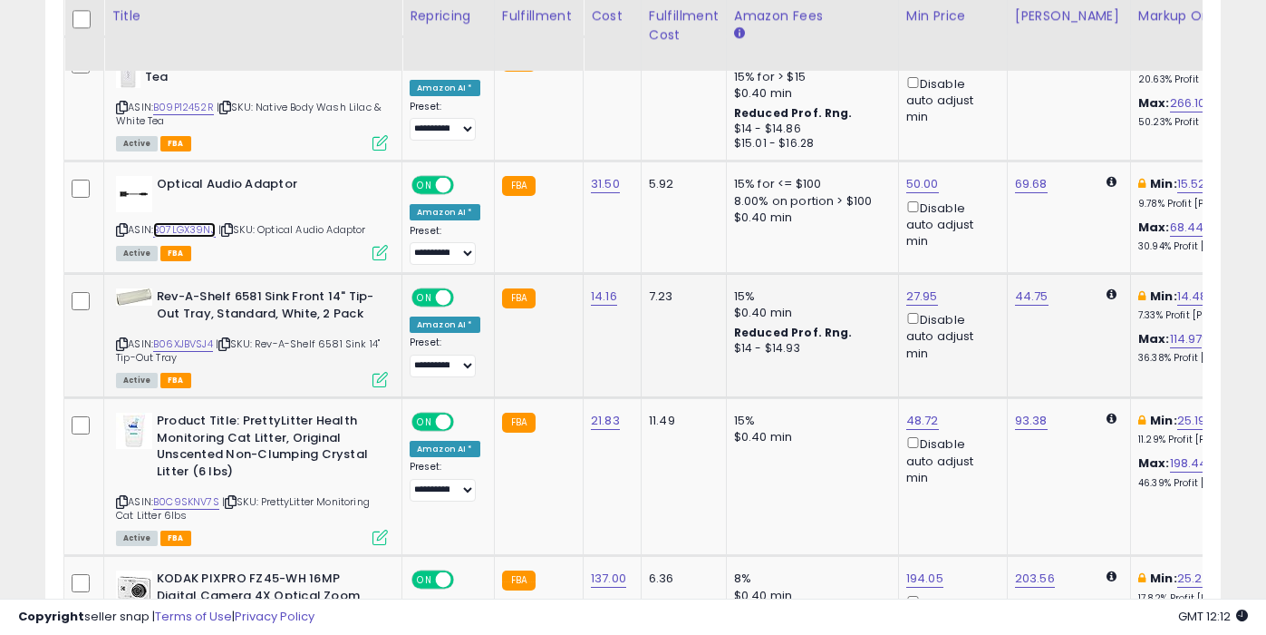
scroll to position [4028, 0]
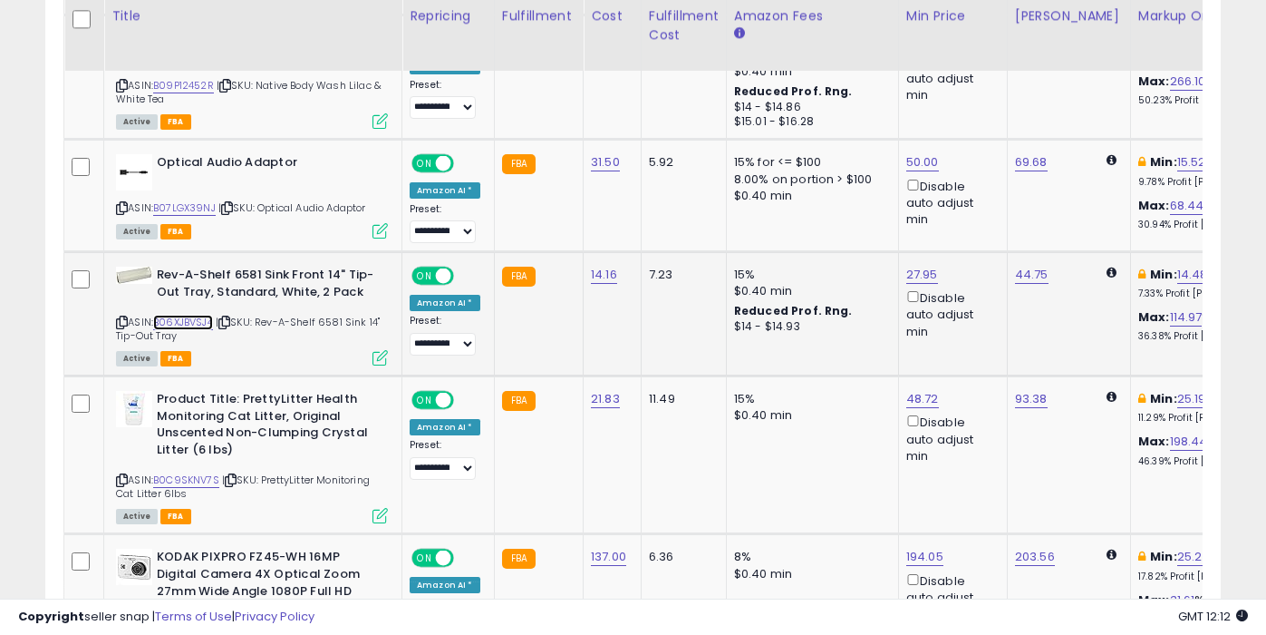
click at [199, 315] on link "B06XJBVSJ4" at bounding box center [183, 322] width 60 height 15
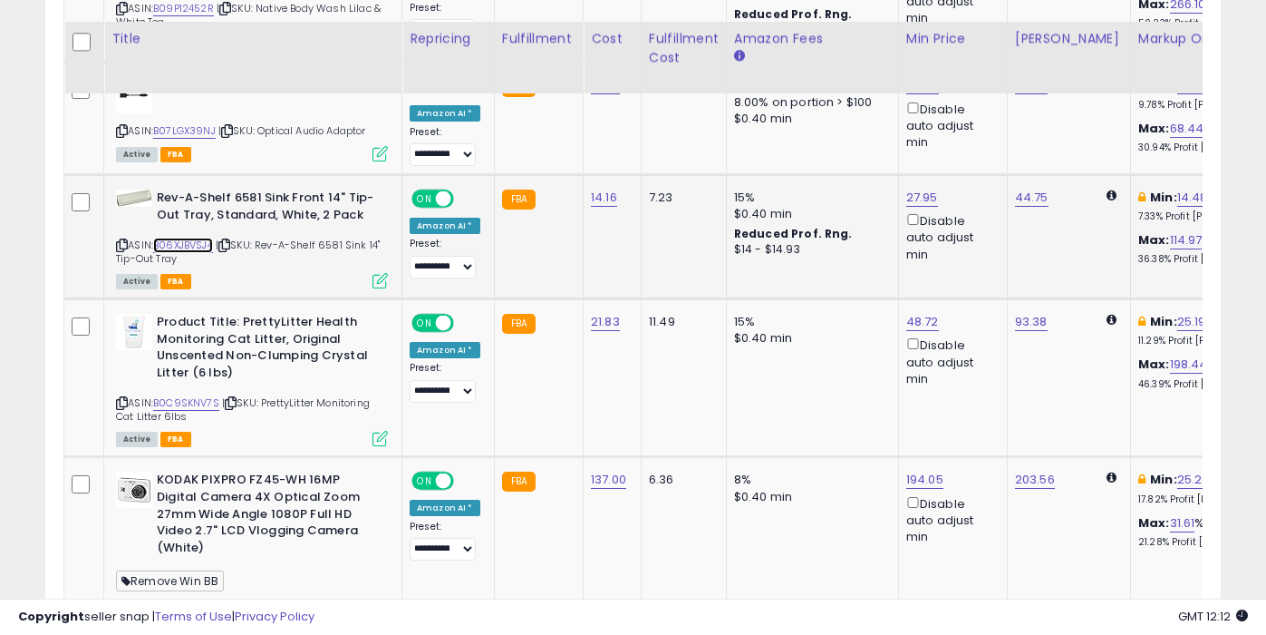
scroll to position [4160, 0]
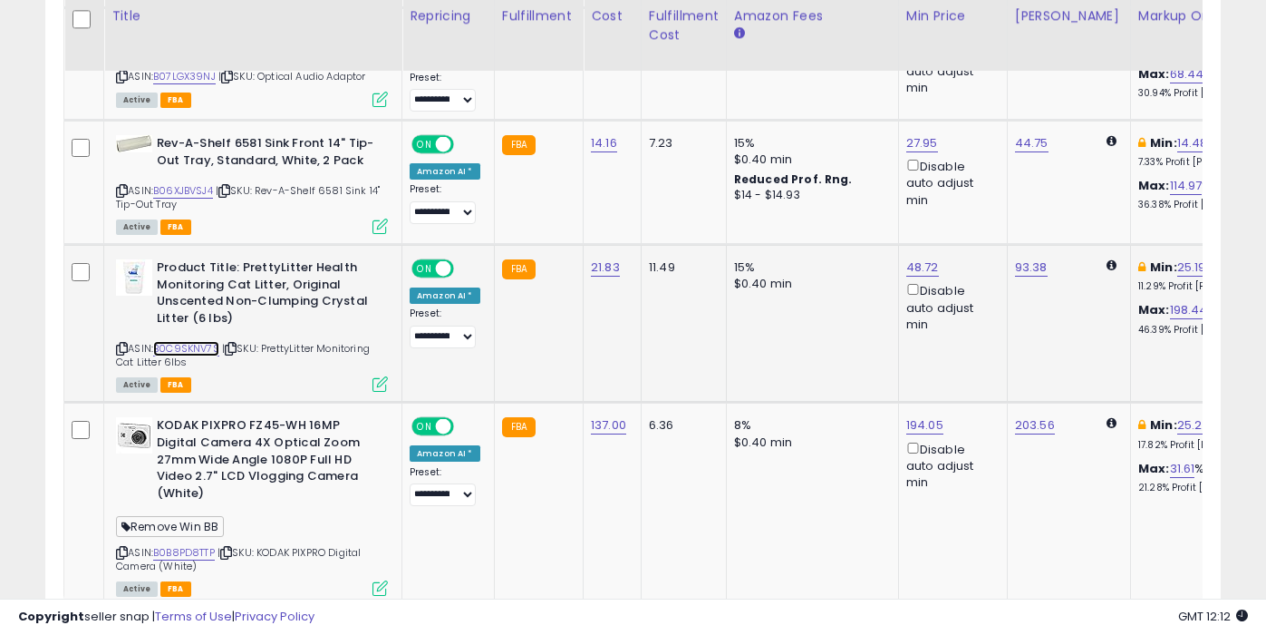
click at [209, 341] on link "B0C9SKNV7S" at bounding box center [186, 348] width 66 height 15
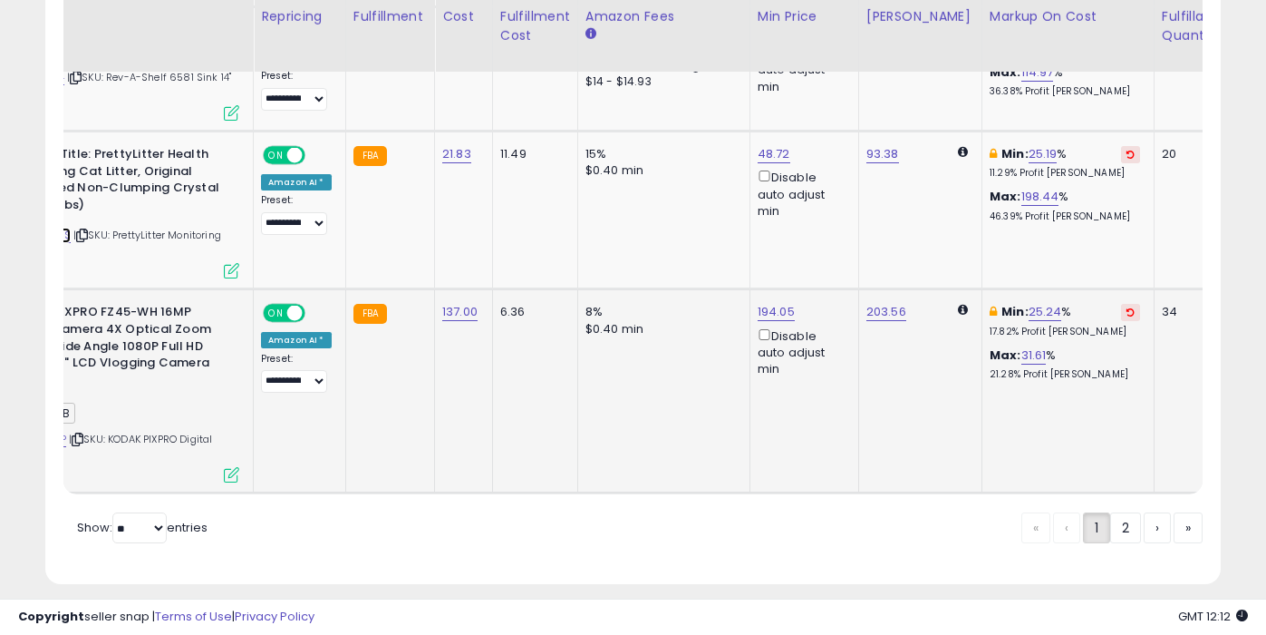
scroll to position [0, 0]
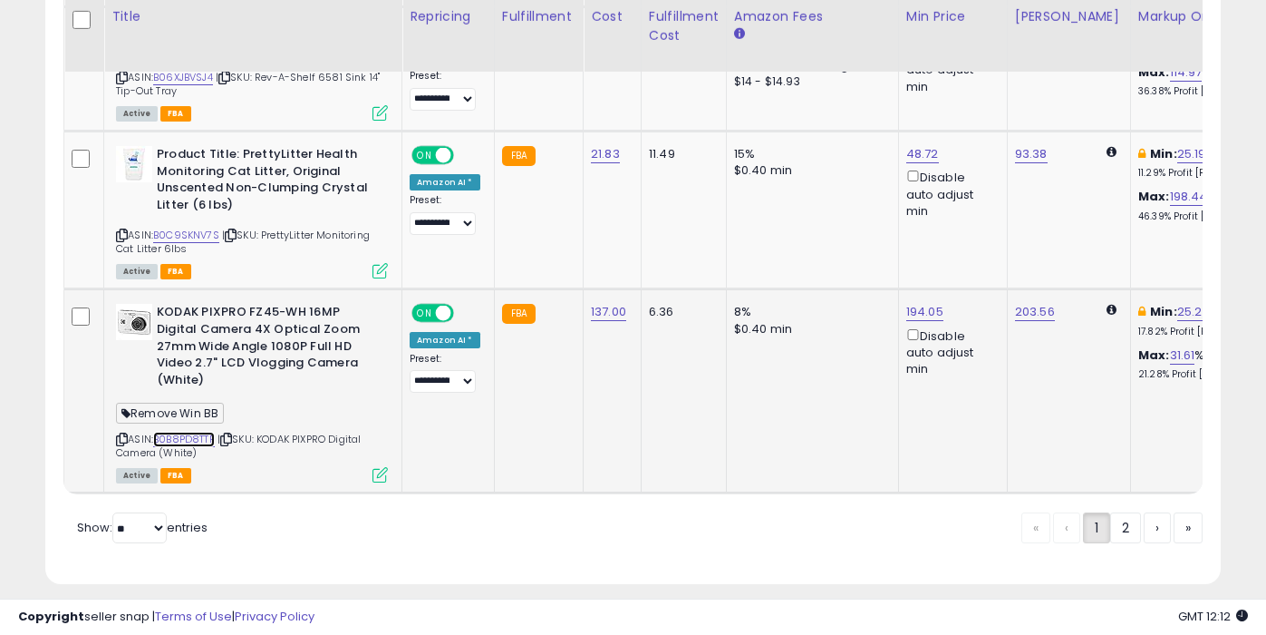
click at [206, 431] on link "B0B8PD8TTP" at bounding box center [184, 438] width 62 height 15
click at [1174, 512] on link "2" at bounding box center [1188, 527] width 29 height 31
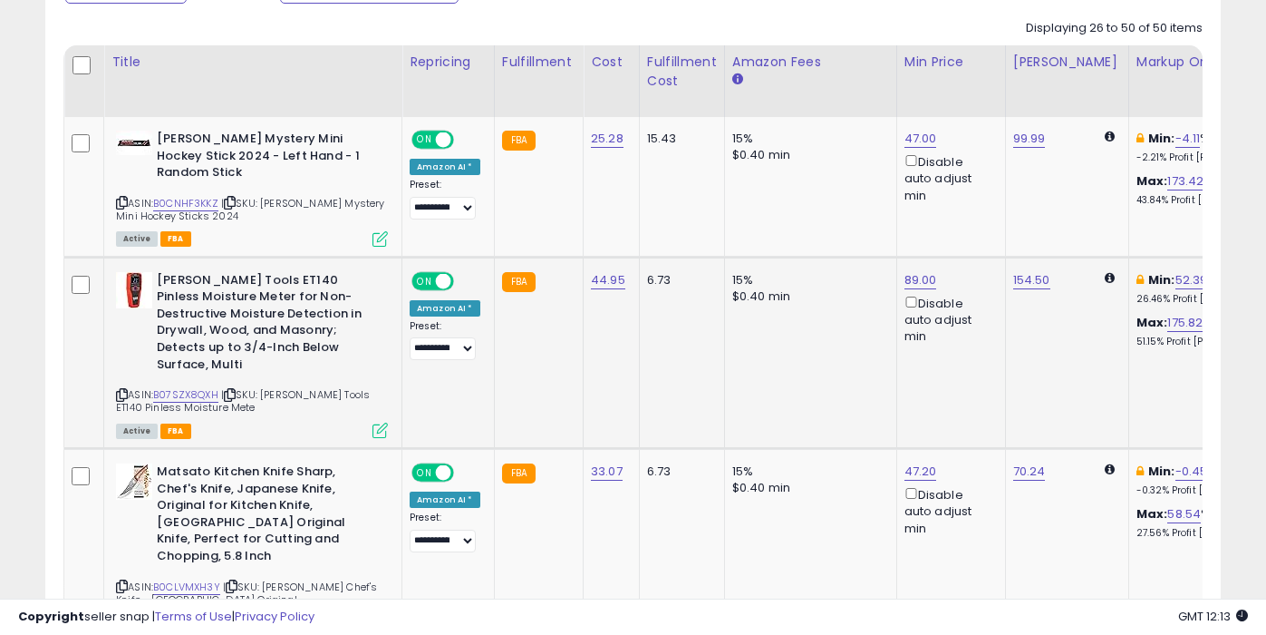
scroll to position [888, 0]
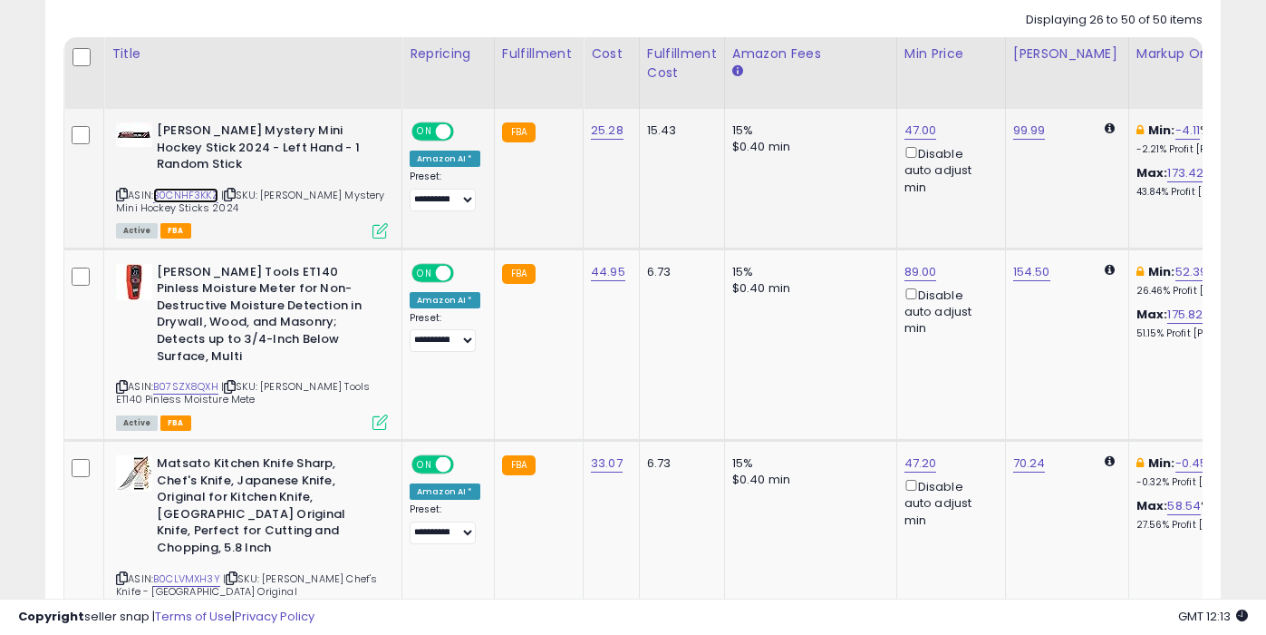
click at [216, 188] on link "B0CNHF3KKZ" at bounding box center [185, 195] width 65 height 15
click at [207, 379] on link "B07SZX8QXH" at bounding box center [185, 386] width 65 height 15
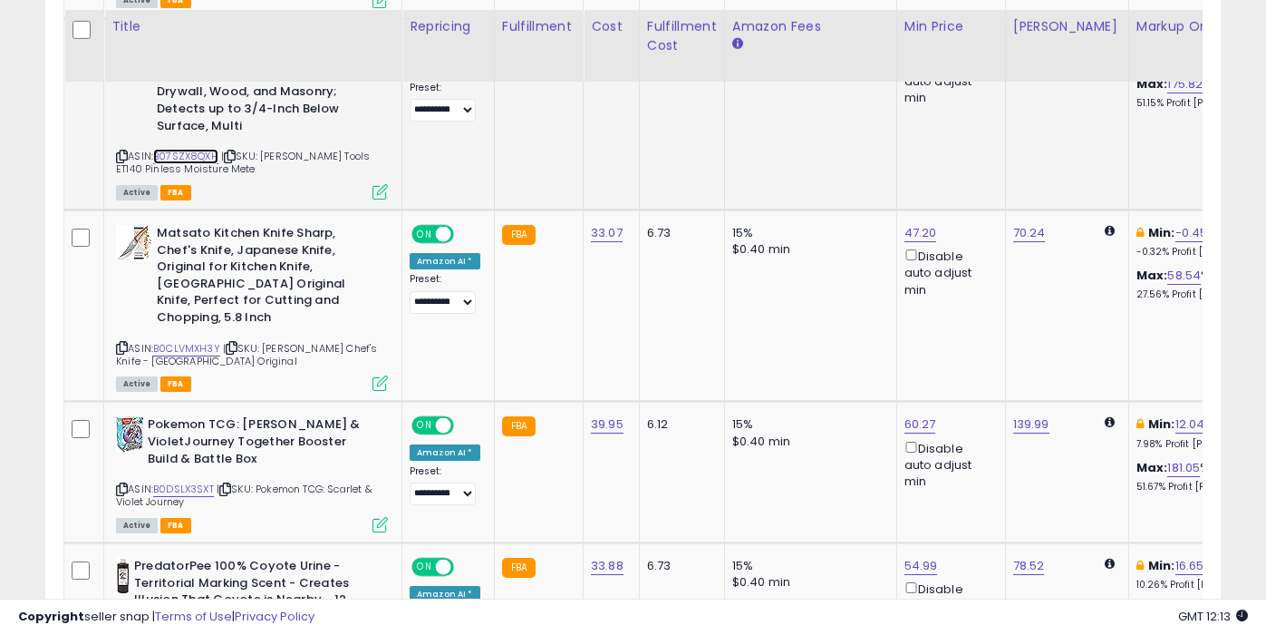
scroll to position [1150, 0]
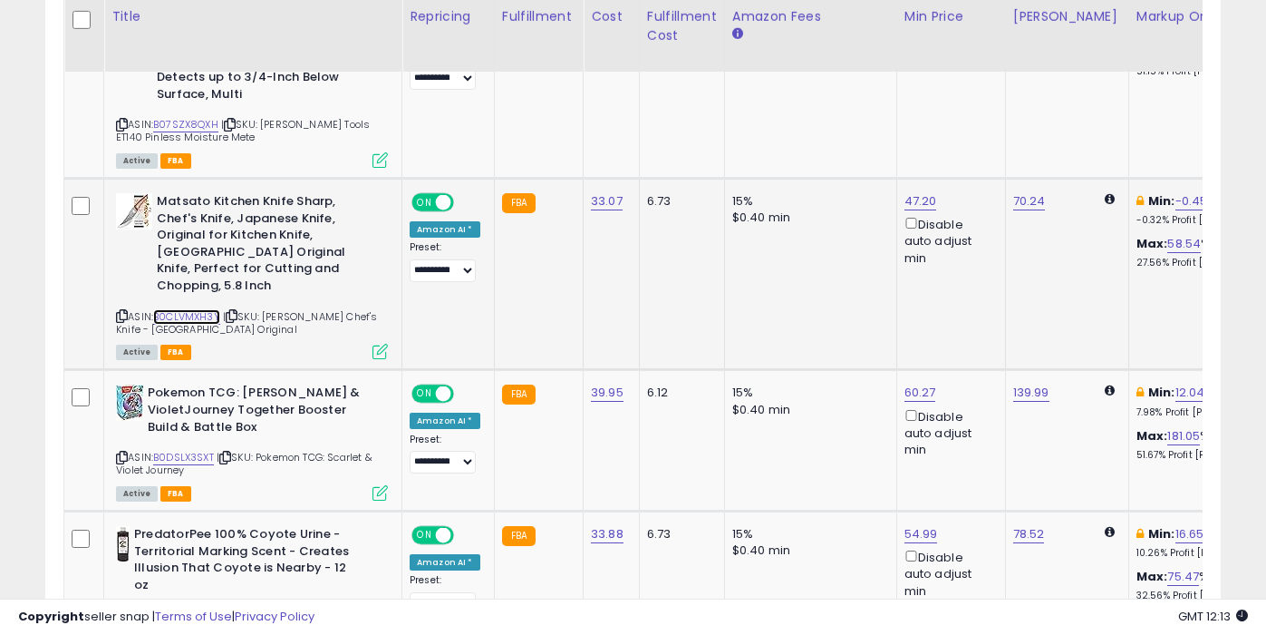
click at [207, 309] on link "B0CLVMXH3Y" at bounding box center [186, 316] width 67 height 15
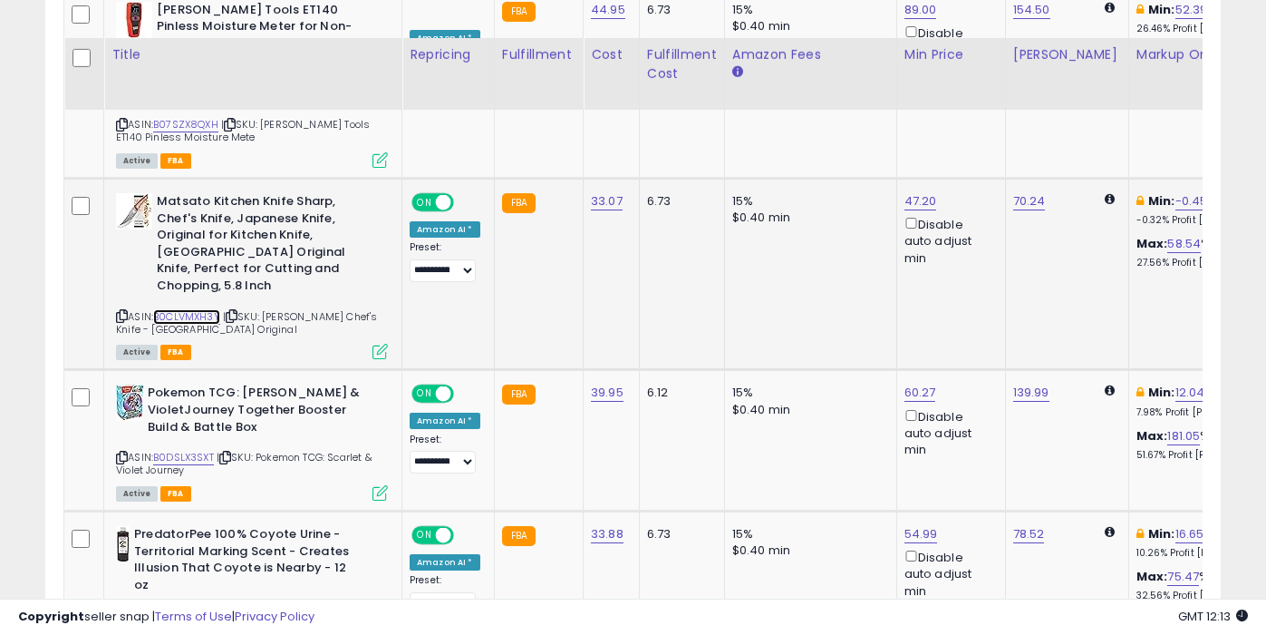
scroll to position [1333, 0]
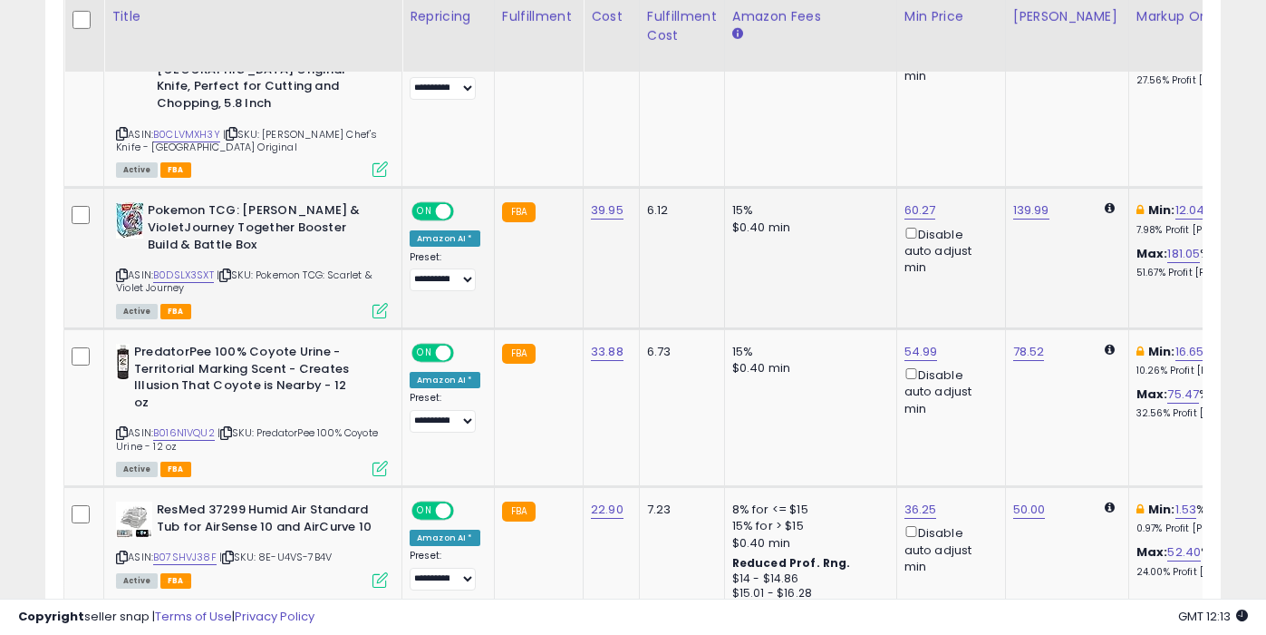
click at [179, 216] on div "ASIN: B0DSLX3SXT | SKU: Pokemon TCG: Scarlet & Violet Journey Active FBA" at bounding box center [252, 259] width 272 height 114
click at [189, 267] on link "B0DSLX3SXT" at bounding box center [183, 274] width 61 height 15
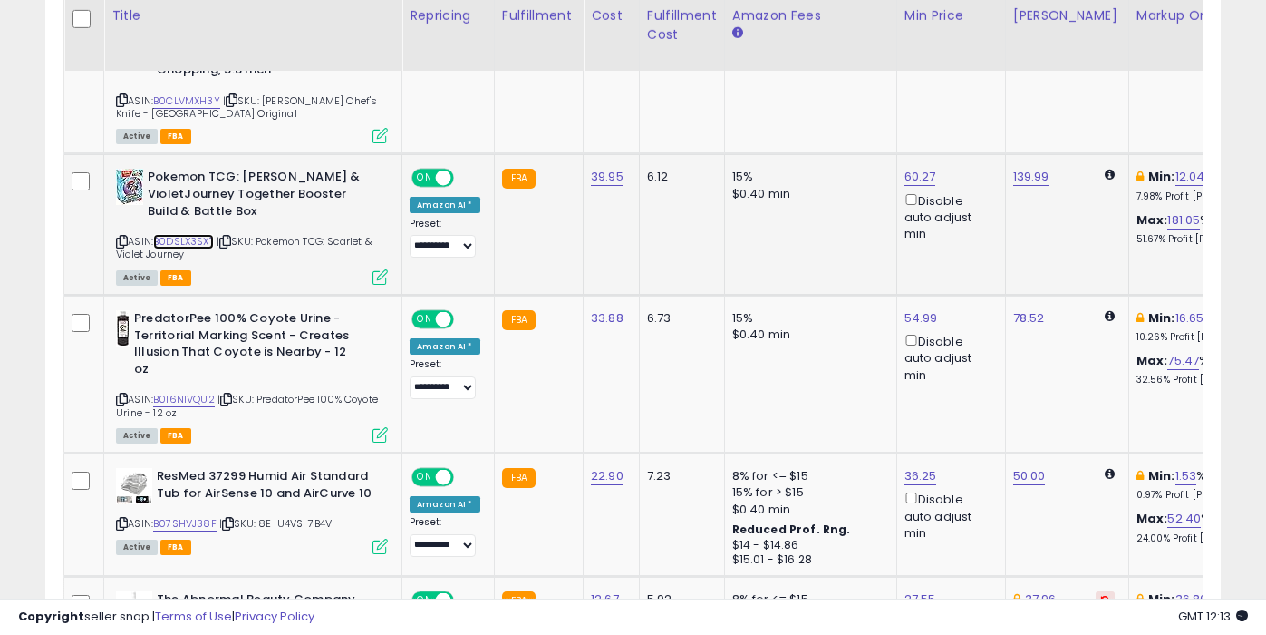
scroll to position [1365, 0]
click at [206, 392] on link "B016N1VQU2" at bounding box center [184, 399] width 62 height 15
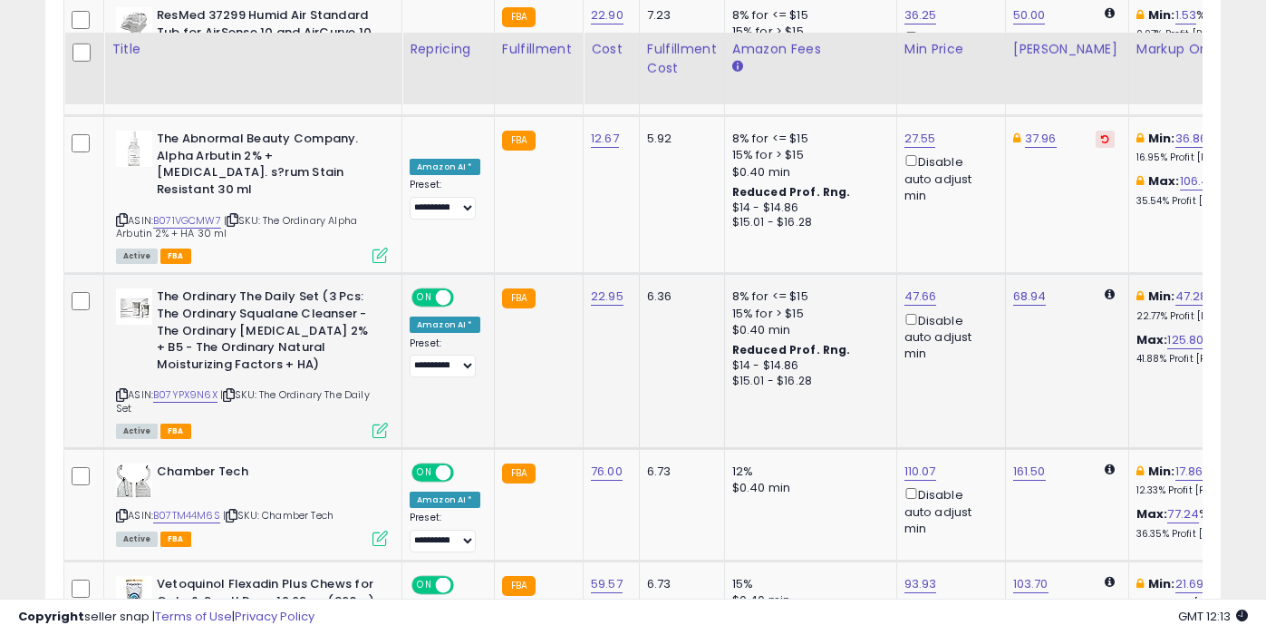
scroll to position [1861, 0]
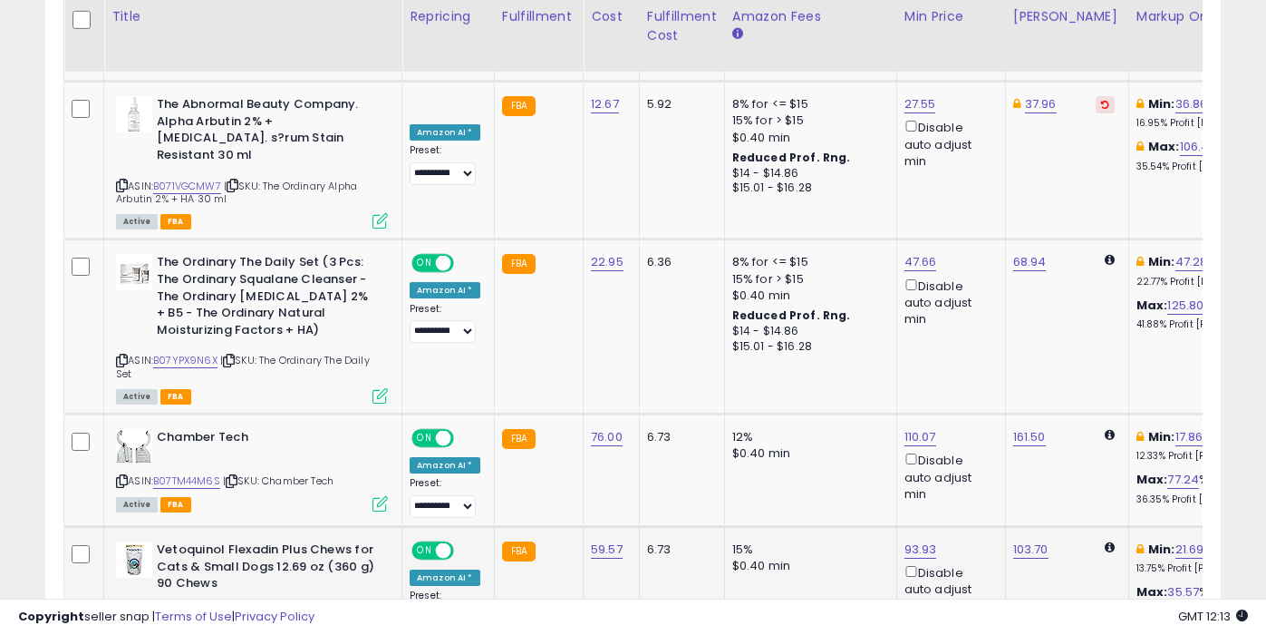
click at [201, 606] on link "B00EUYLI0S" at bounding box center [184, 613] width 62 height 15
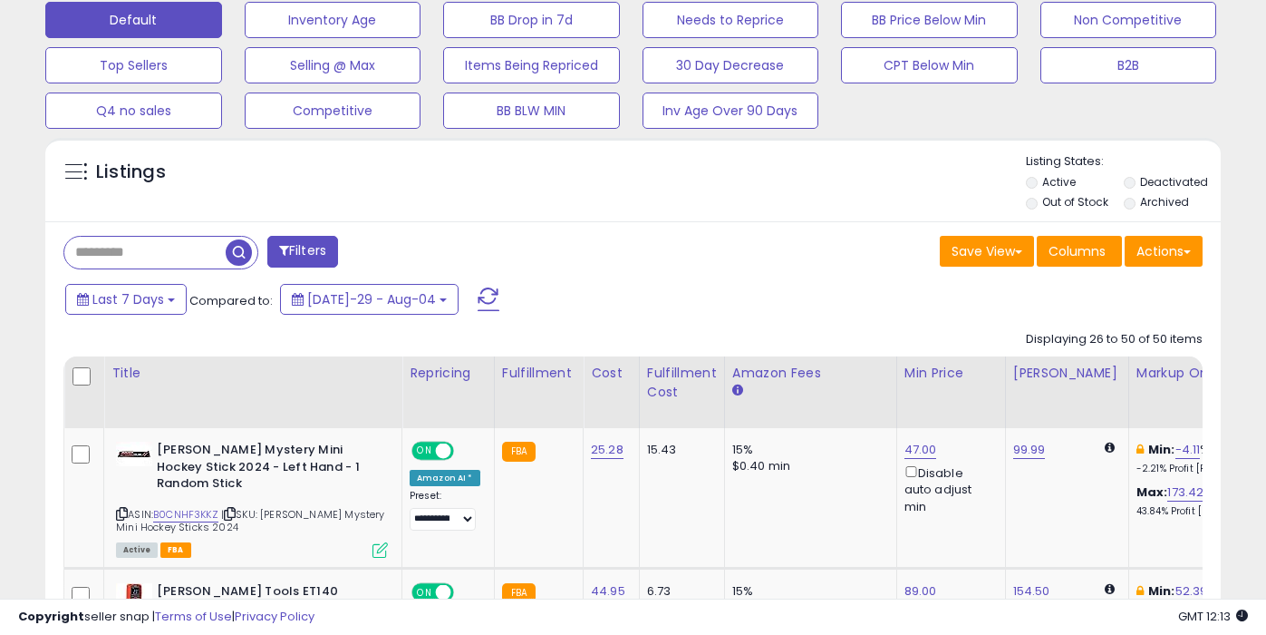
scroll to position [0, 0]
